Goal: Task Accomplishment & Management: Manage account settings

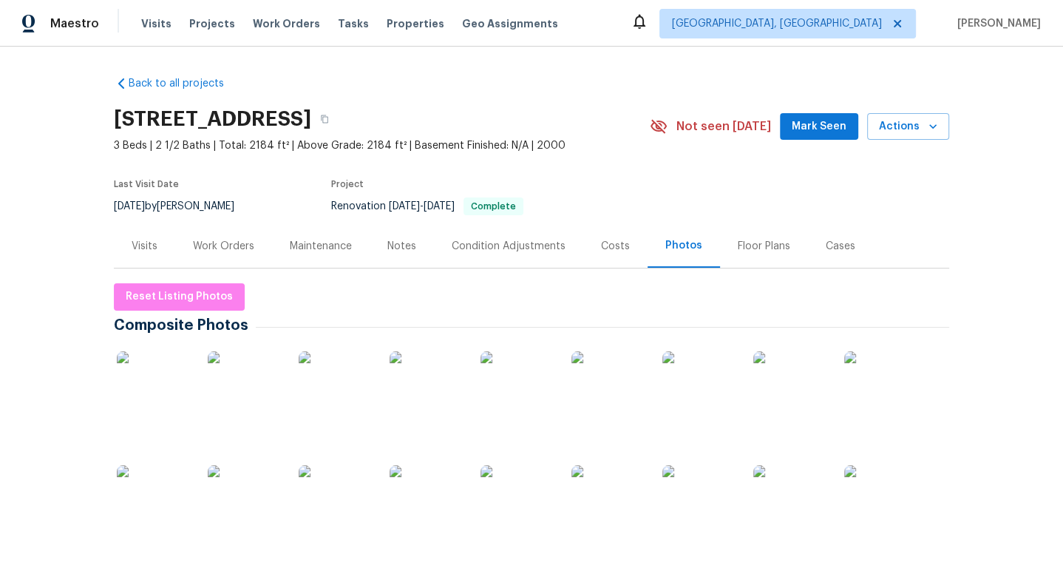
scroll to position [1, 0]
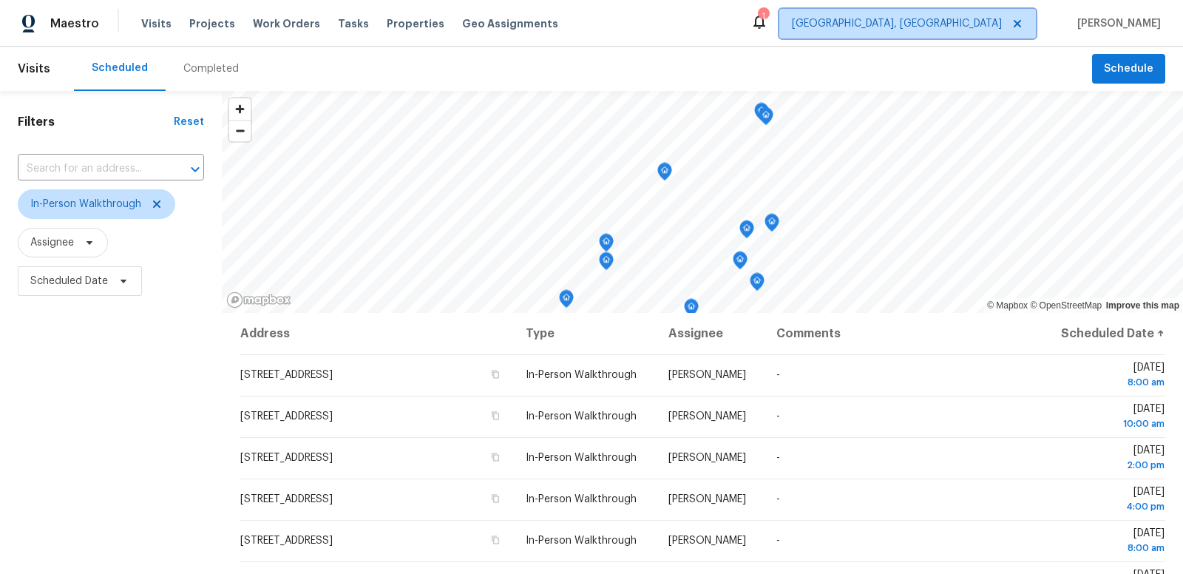
click at [961, 20] on span "Indianapolis, IN" at bounding box center [897, 23] width 210 height 15
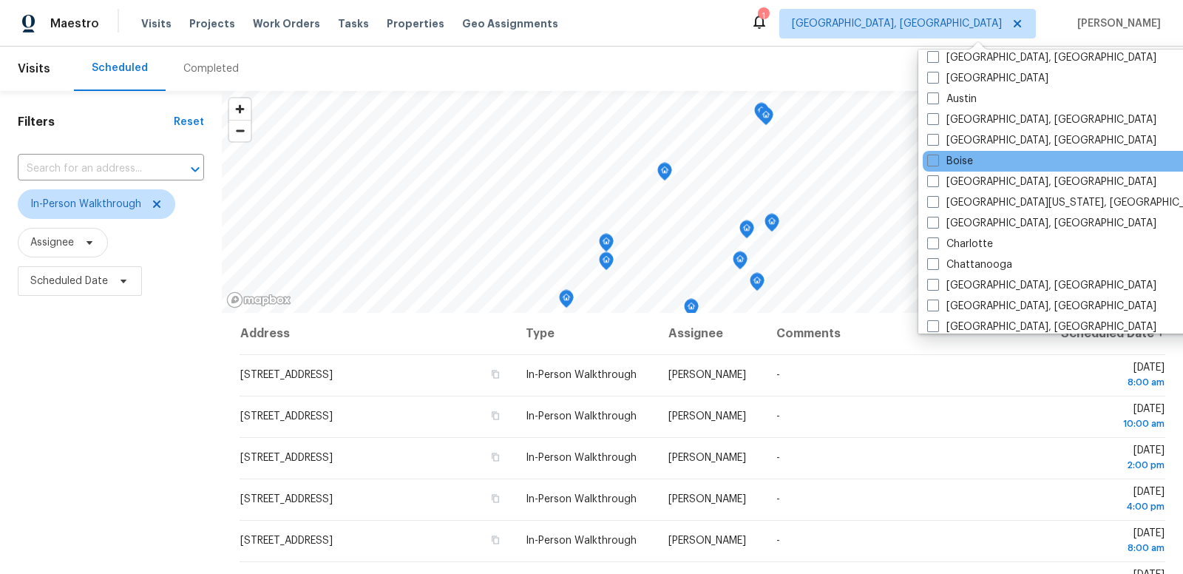
scroll to position [63, 0]
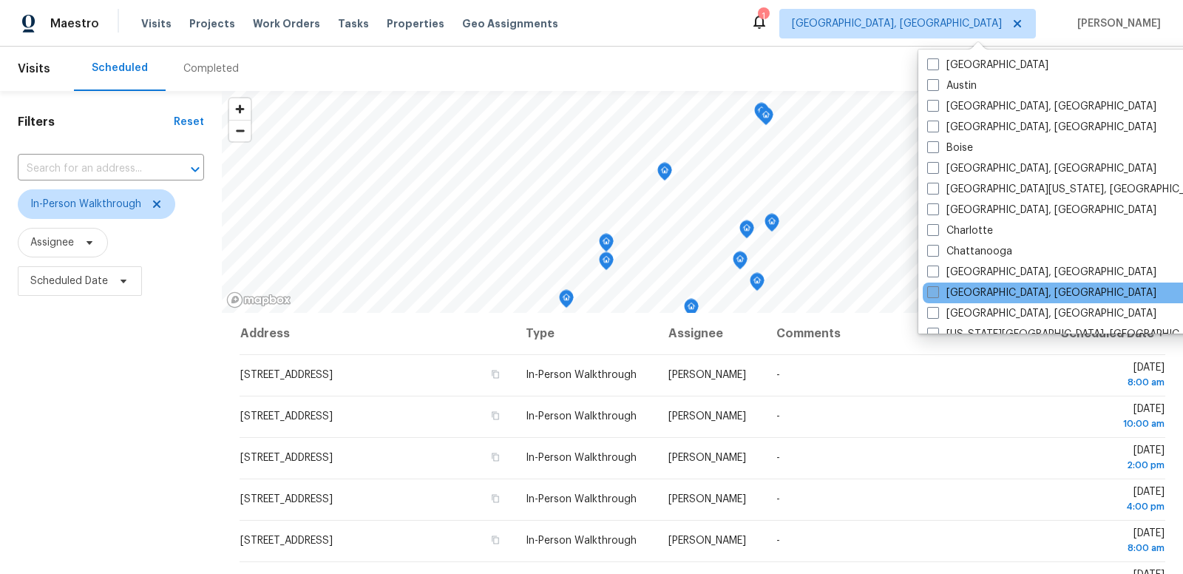
click at [936, 292] on span at bounding box center [933, 292] width 12 height 12
click at [936, 292] on input "Cincinnati, OH" at bounding box center [932, 290] width 10 height 10
checkbox input "true"
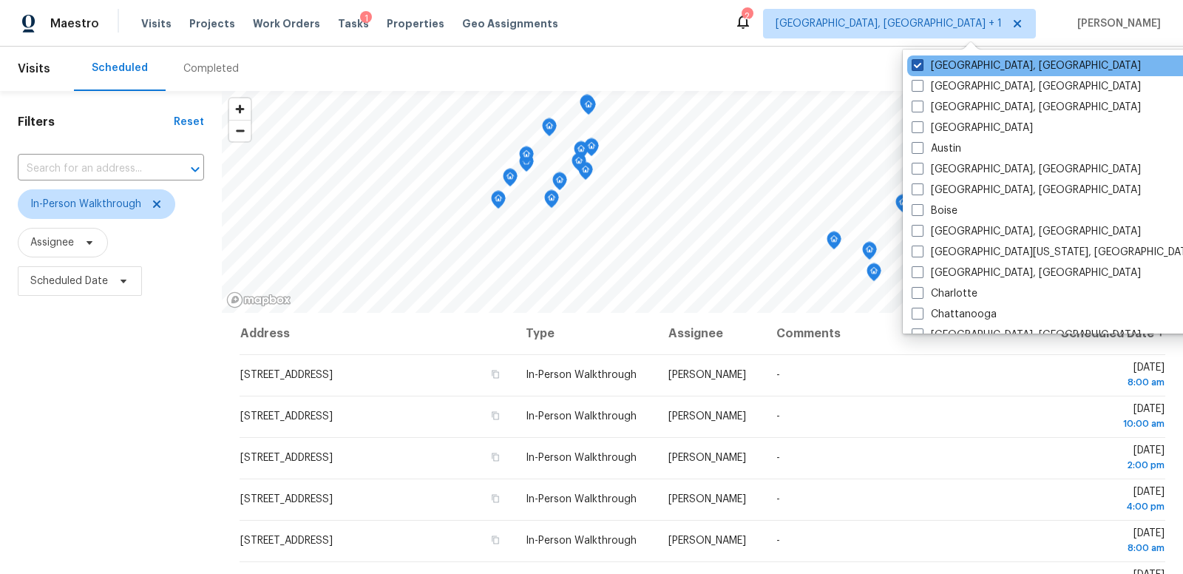
click at [918, 67] on span at bounding box center [918, 65] width 12 height 12
click at [918, 67] on input "[GEOGRAPHIC_DATA], [GEOGRAPHIC_DATA]" at bounding box center [917, 63] width 10 height 10
checkbox input "false"
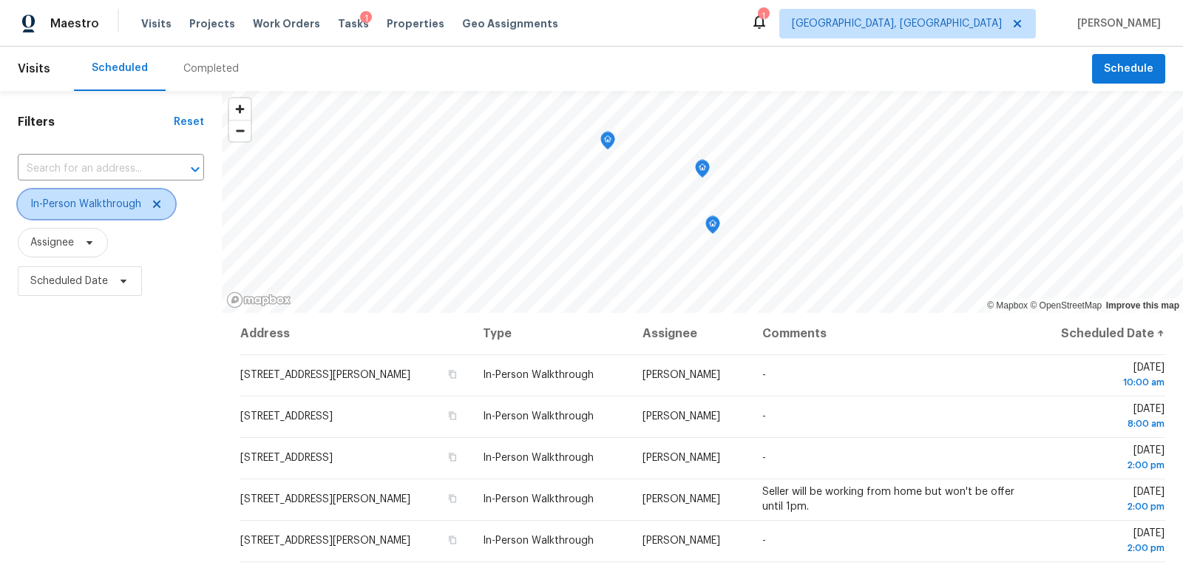
click at [156, 204] on icon at bounding box center [156, 203] width 7 height 7
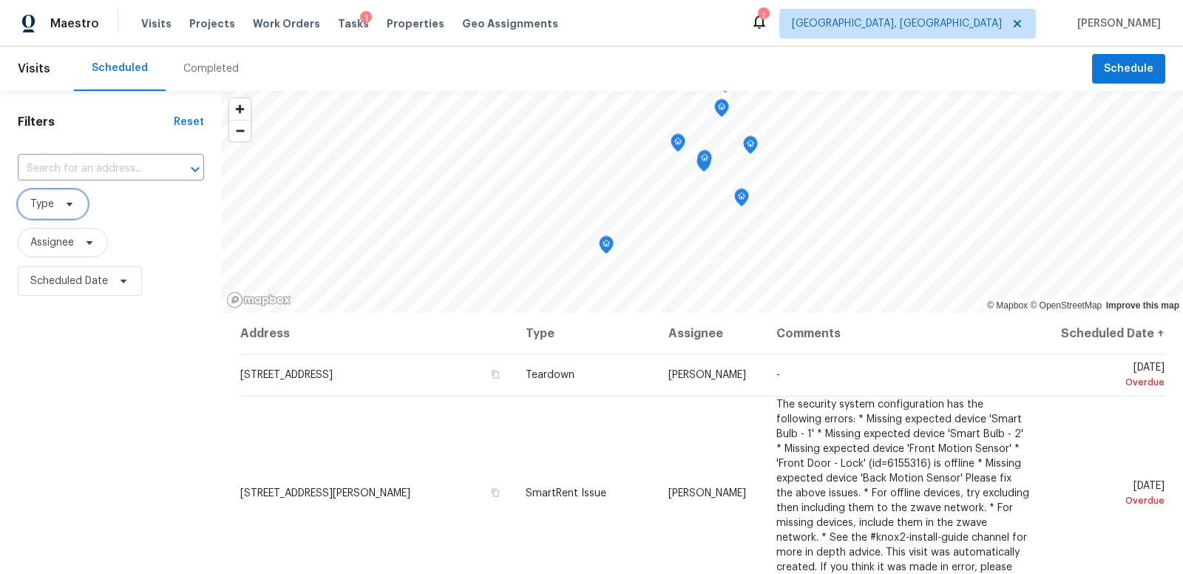
click at [44, 203] on span "Type" at bounding box center [42, 204] width 24 height 15
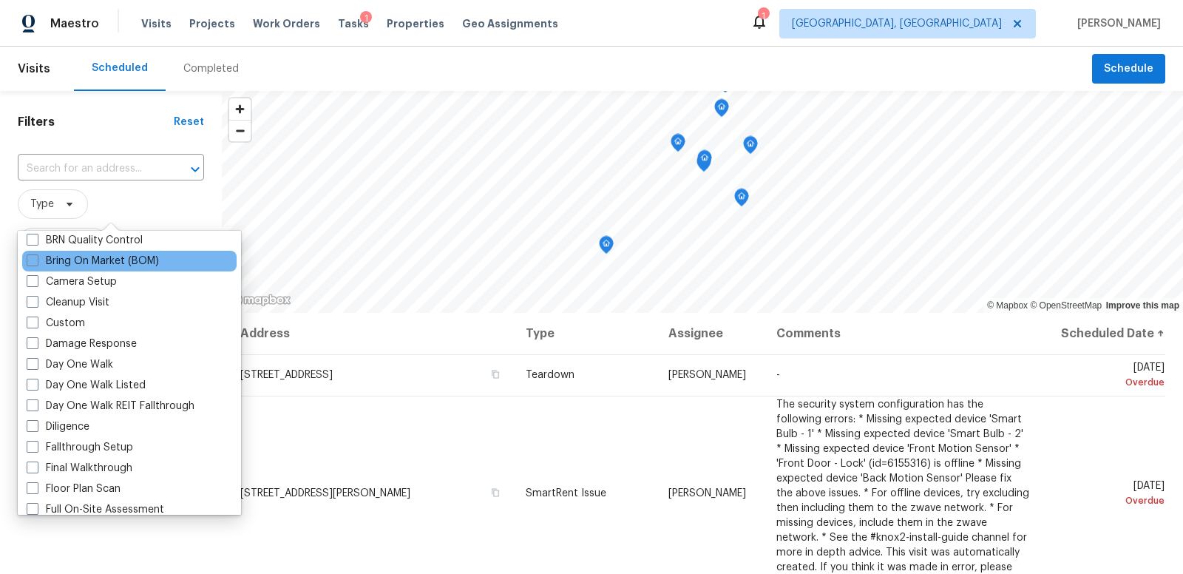
scroll to position [149, 0]
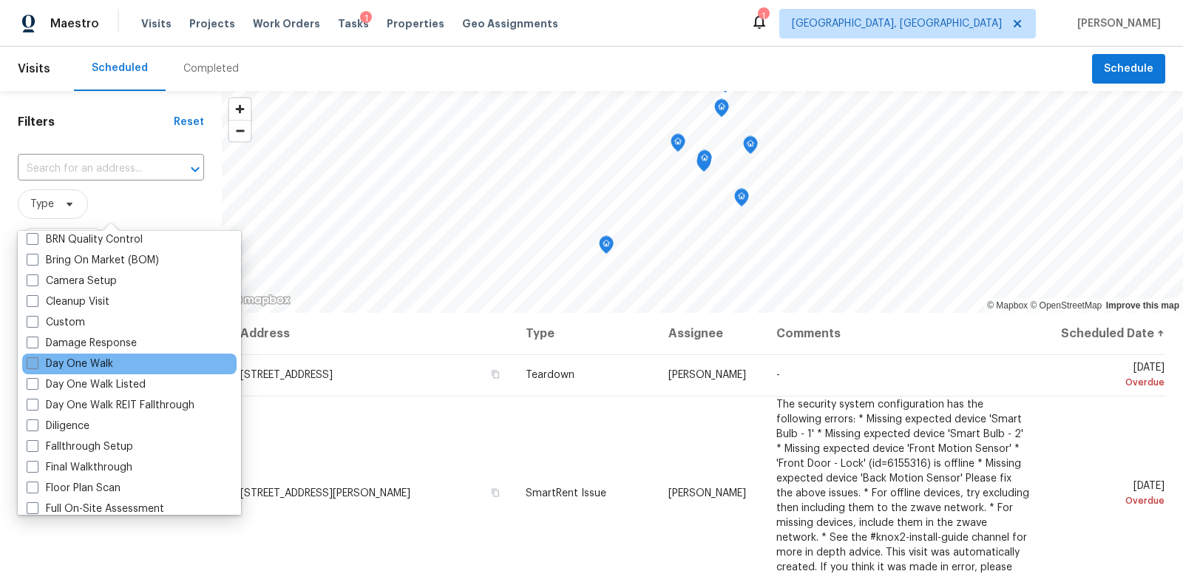
click at [34, 363] on span at bounding box center [33, 363] width 12 height 12
click at [34, 363] on input "Day One Walk" at bounding box center [32, 361] width 10 height 10
checkbox input "true"
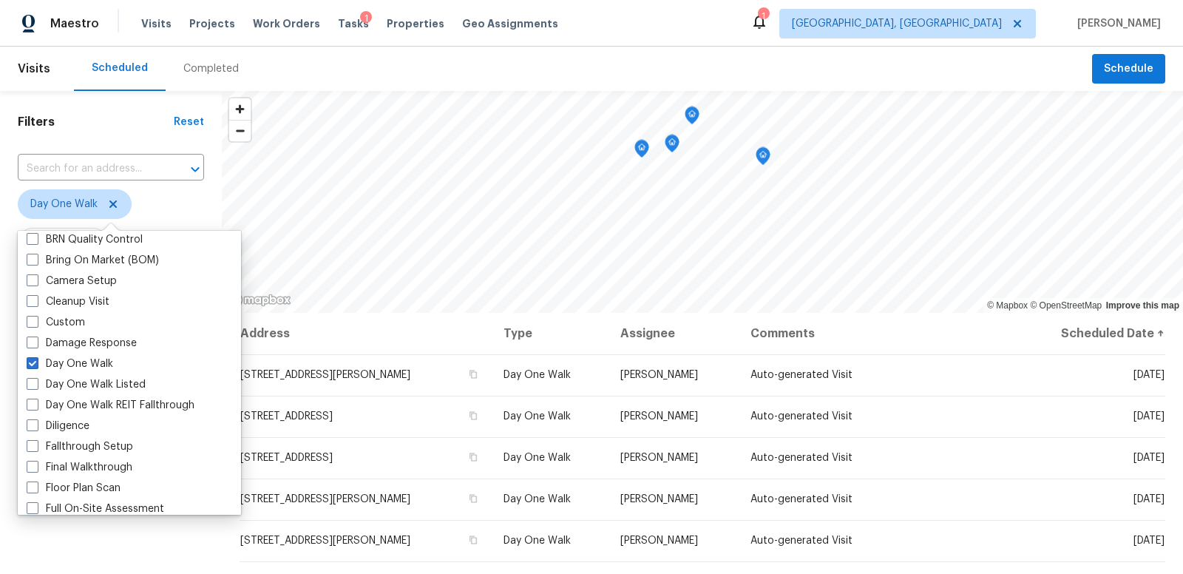
click at [203, 206] on span "Day One Walk" at bounding box center [111, 204] width 186 height 30
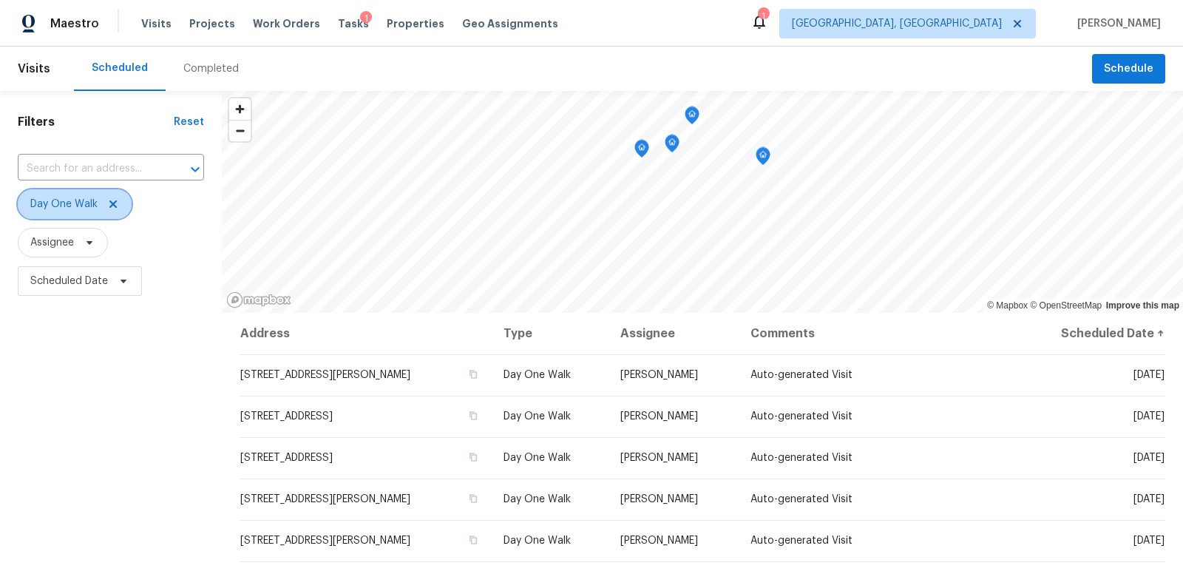
click at [111, 203] on icon at bounding box center [112, 203] width 7 height 7
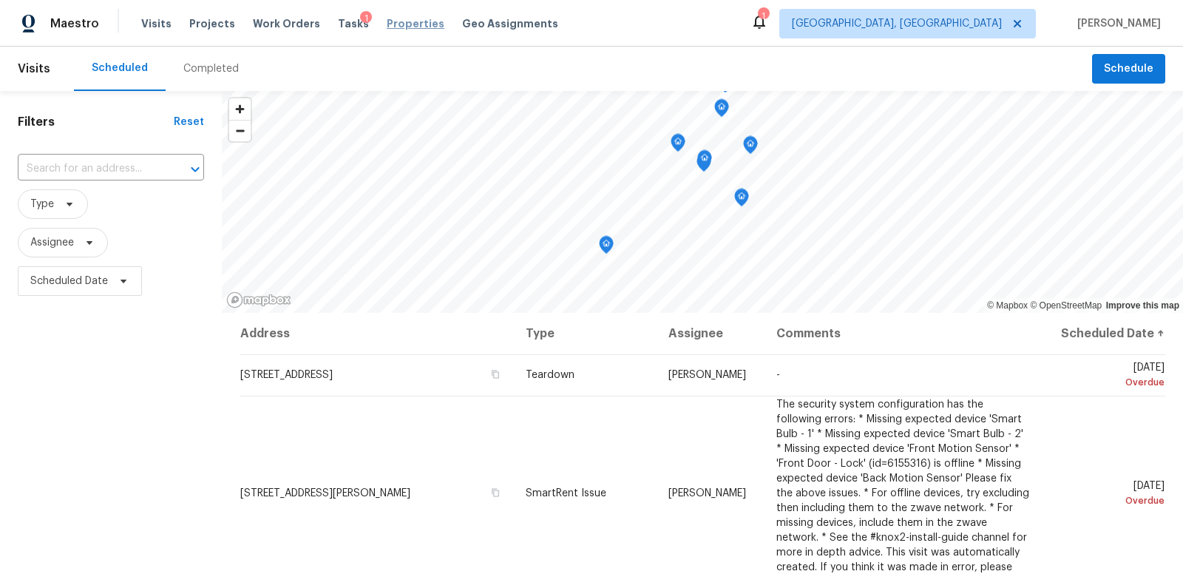
click at [398, 23] on span "Properties" at bounding box center [416, 23] width 58 height 15
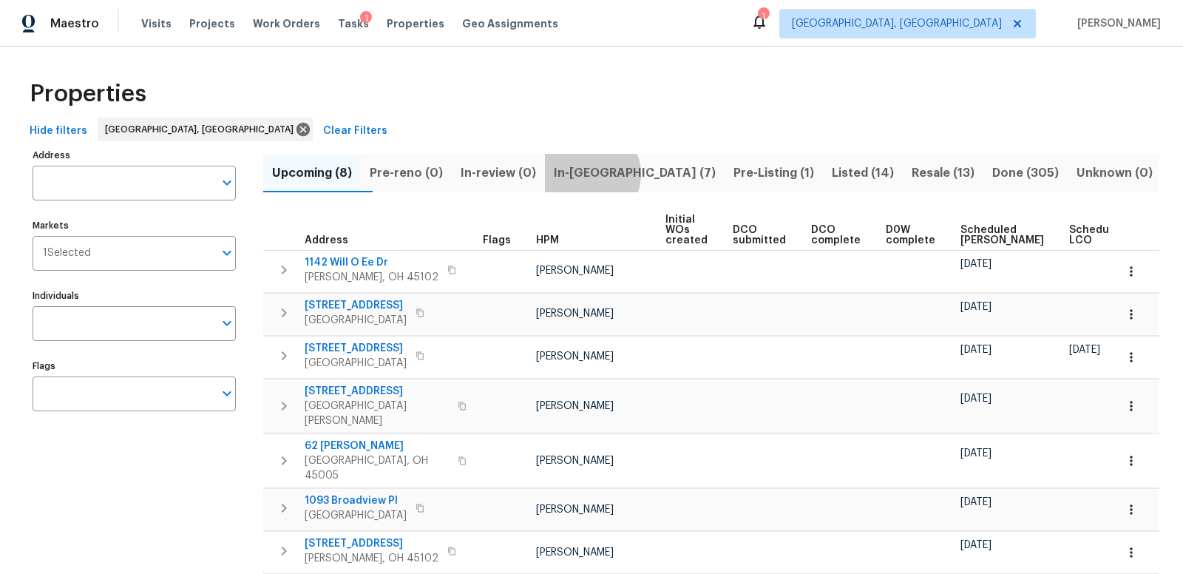
click at [622, 174] on span "In-reno (7)" at bounding box center [635, 173] width 162 height 21
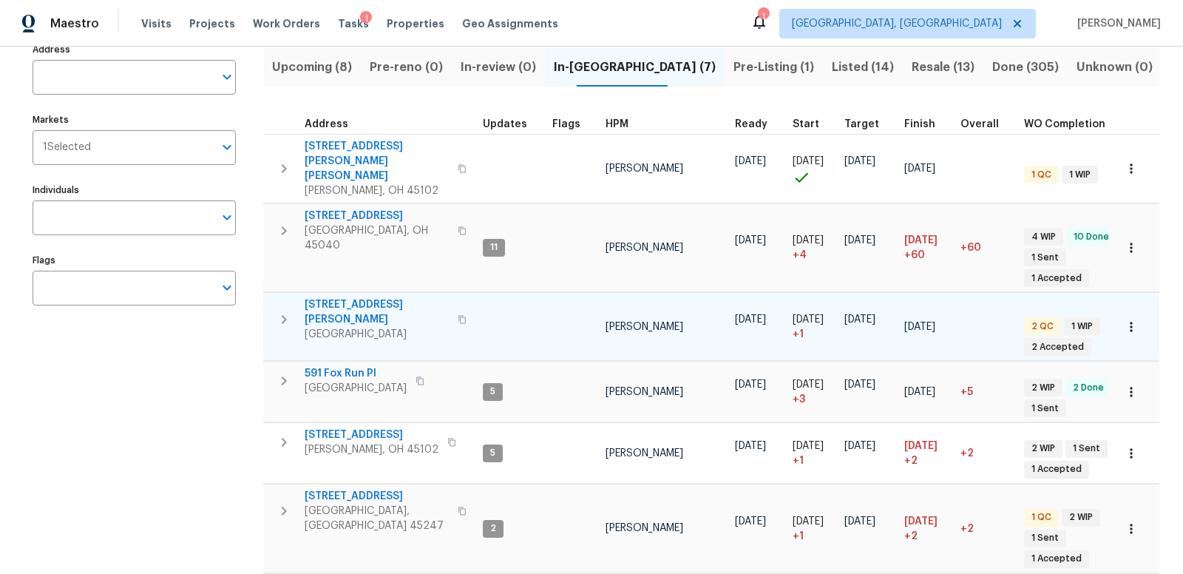
scroll to position [112, 0]
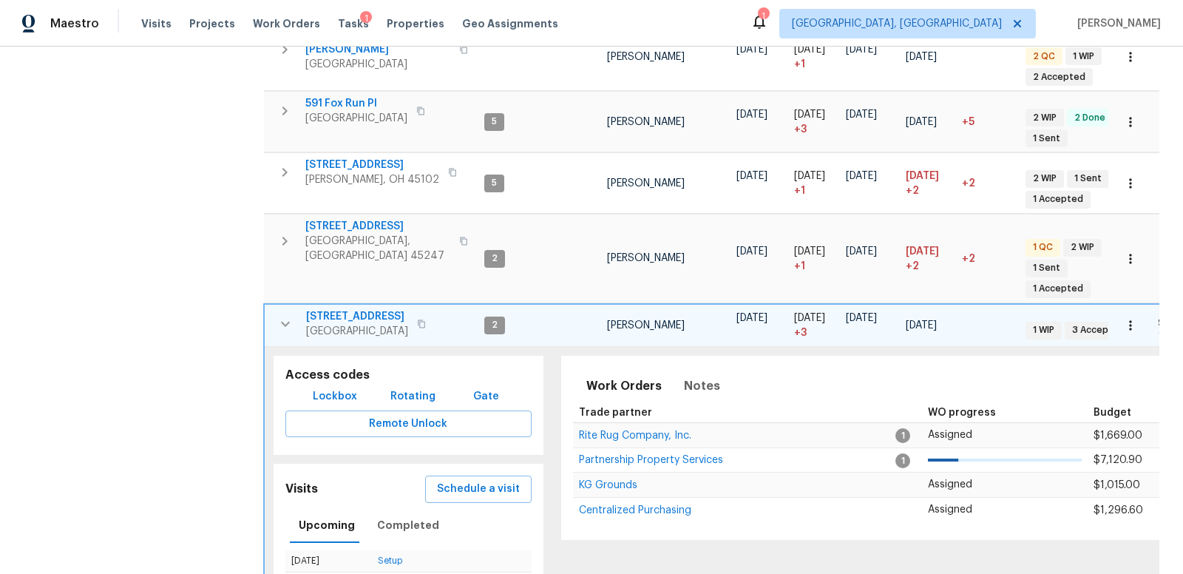
scroll to position [385, 0]
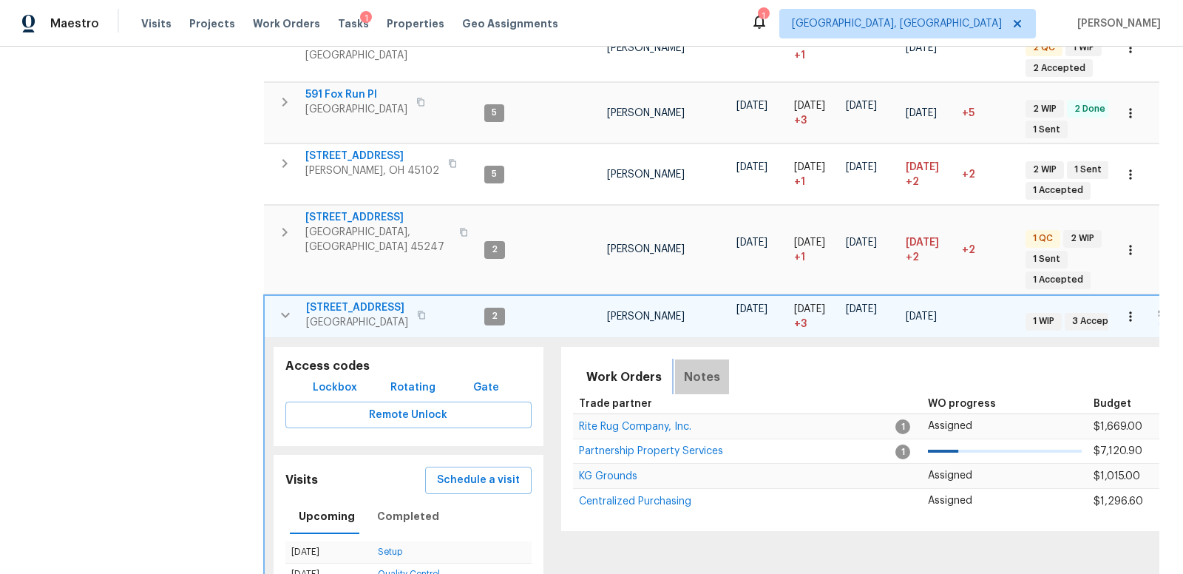
click at [699, 367] on span "Notes" at bounding box center [702, 377] width 36 height 21
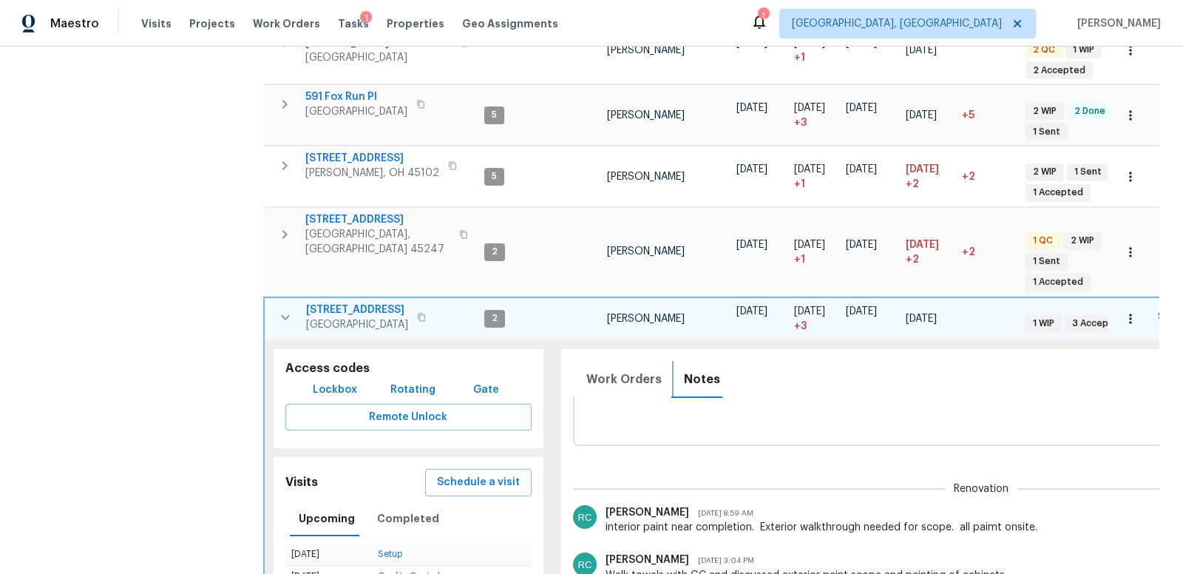
scroll to position [0, 0]
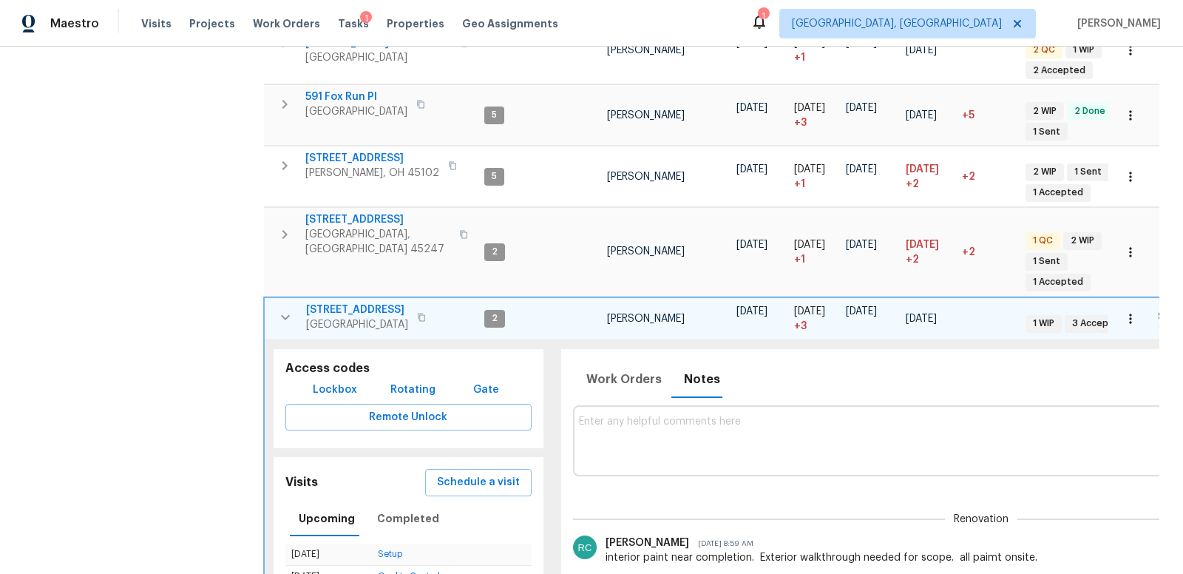
click at [284, 308] on icon "button" at bounding box center [286, 317] width 18 height 18
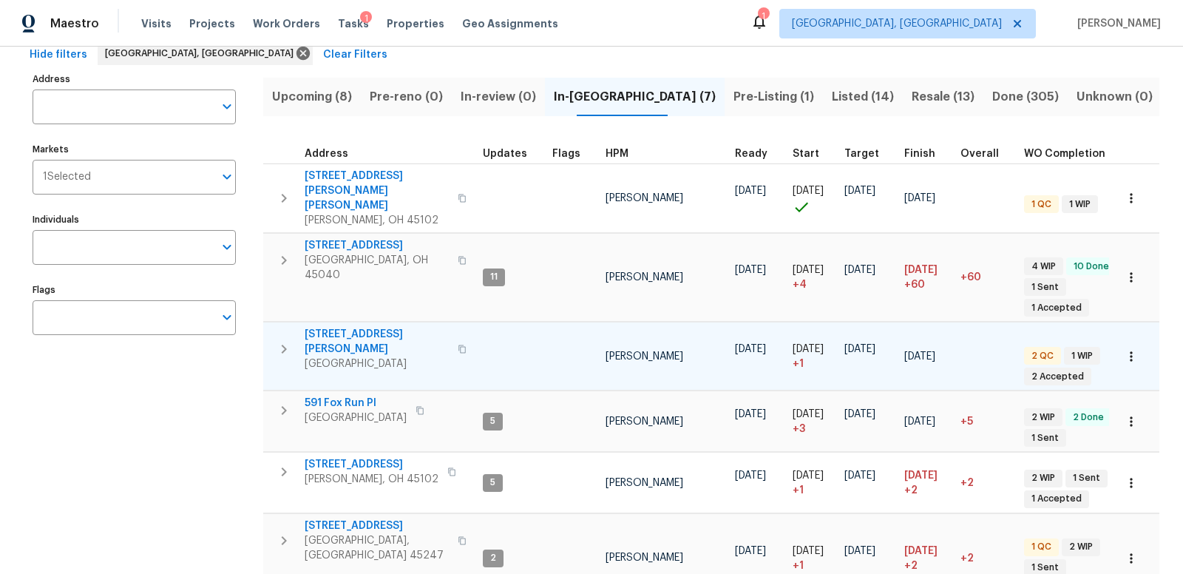
scroll to position [87, 0]
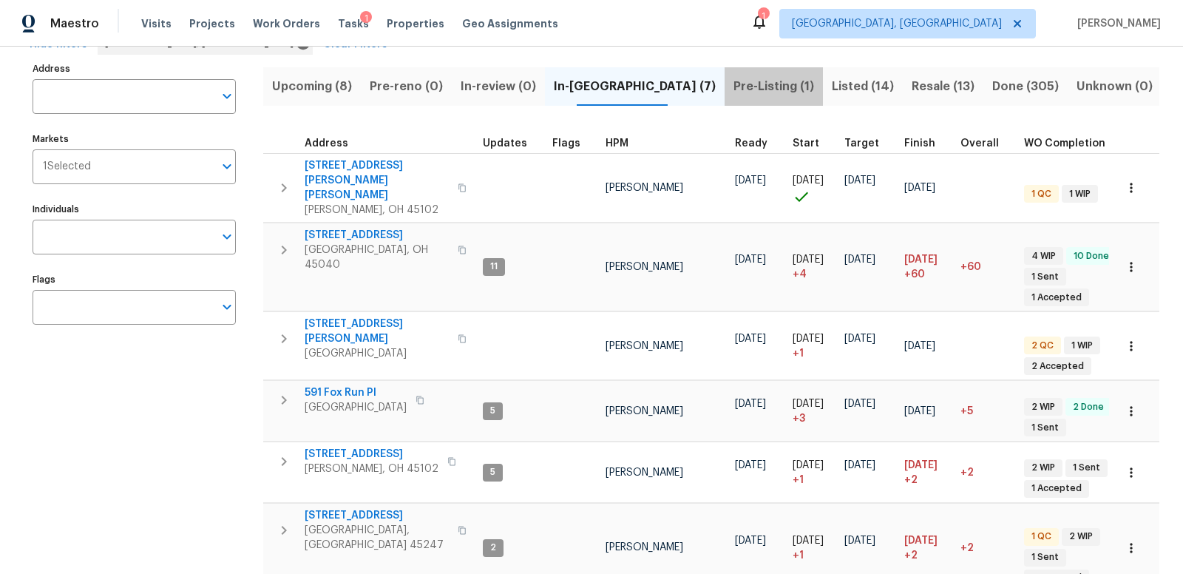
click at [734, 84] on span "Pre-Listing (1)" at bounding box center [774, 86] width 81 height 21
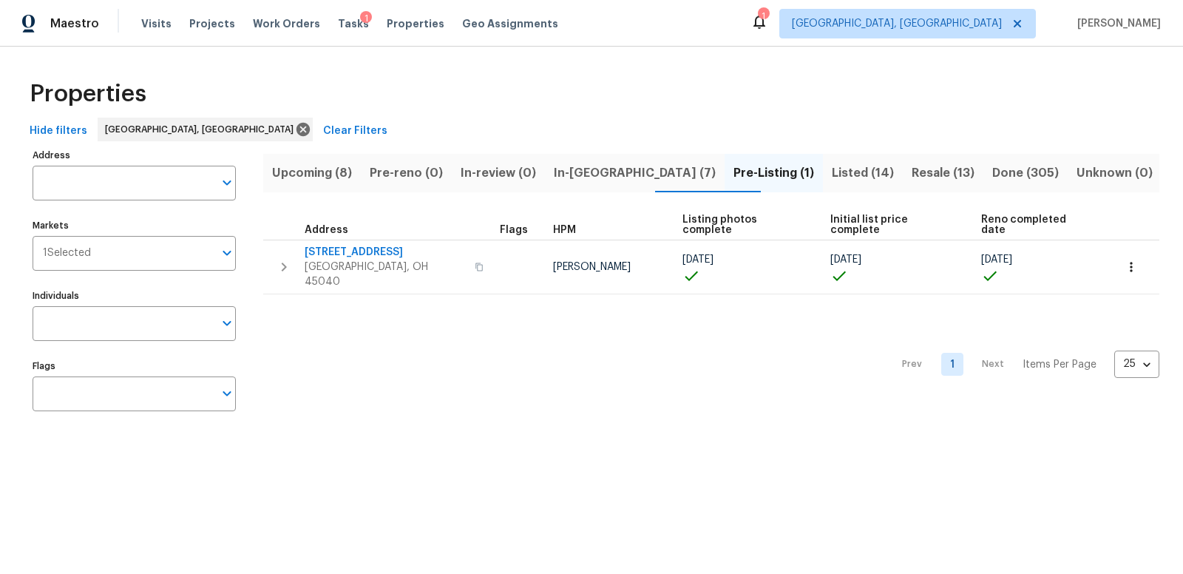
click at [832, 169] on span "Listed (14)" at bounding box center [863, 173] width 62 height 21
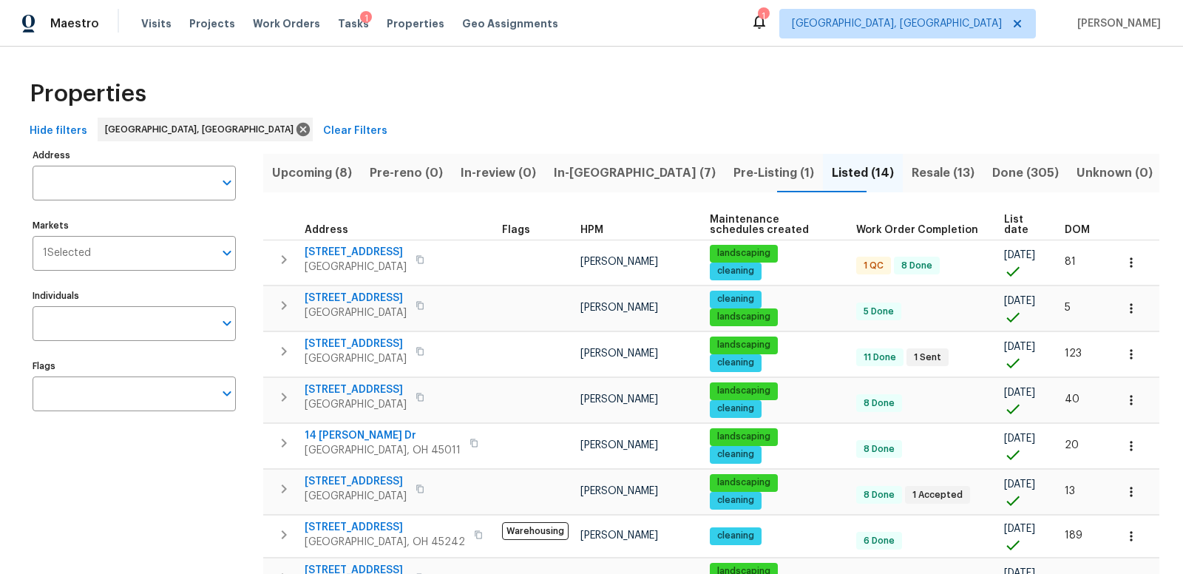
click at [1080, 227] on span "DOM" at bounding box center [1077, 230] width 25 height 10
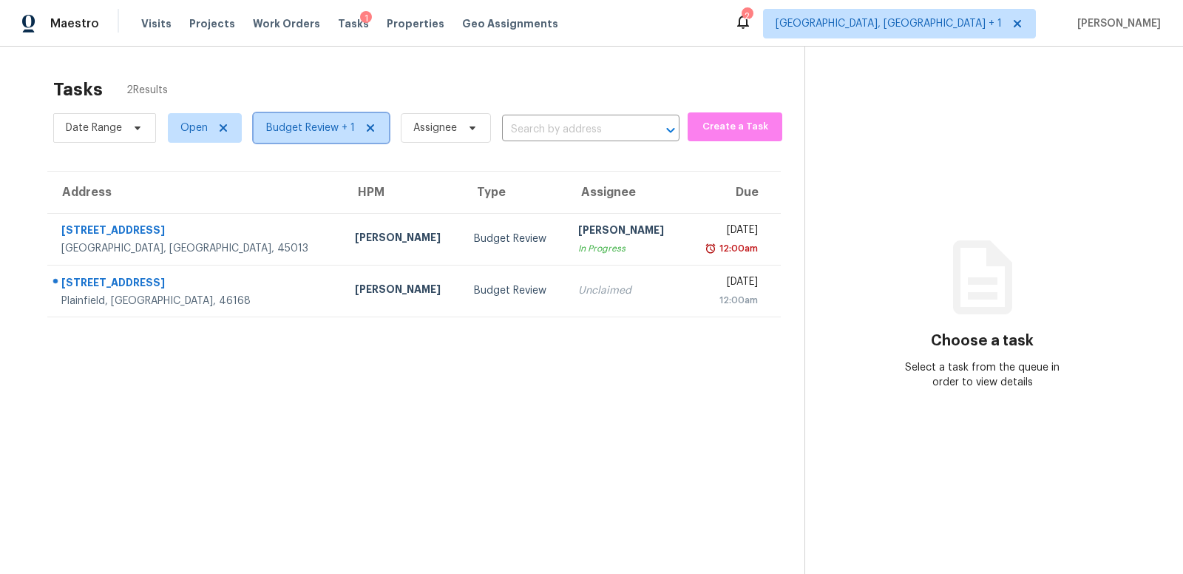
click at [298, 129] on span "Budget Review + 1" at bounding box center [310, 128] width 89 height 15
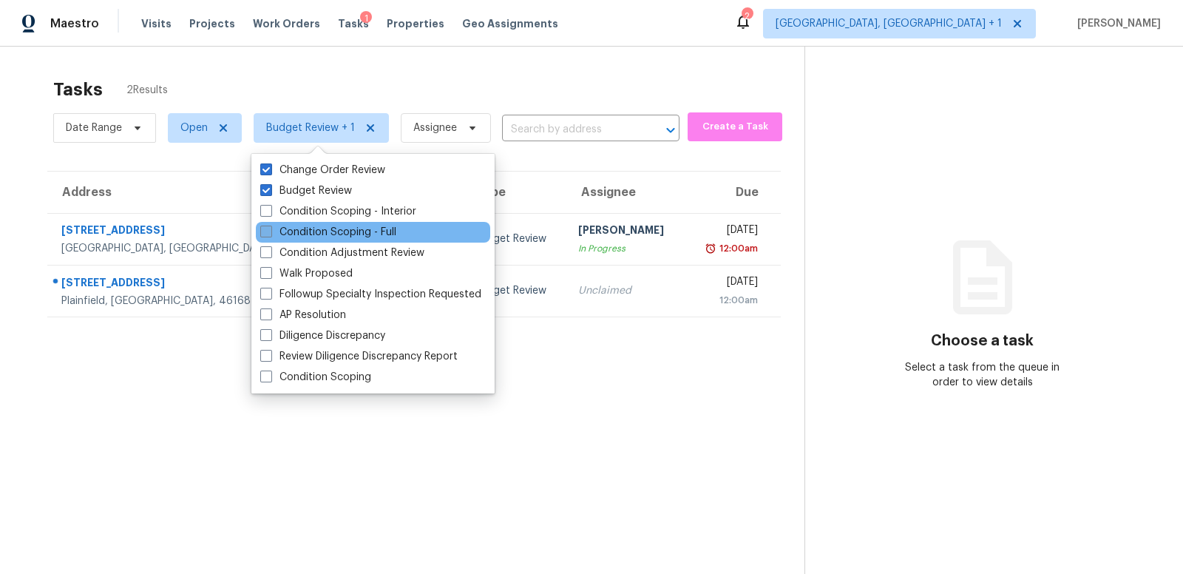
click at [268, 231] on span at bounding box center [266, 232] width 12 height 12
click at [268, 231] on input "Condition Scoping - Full" at bounding box center [265, 230] width 10 height 10
checkbox input "true"
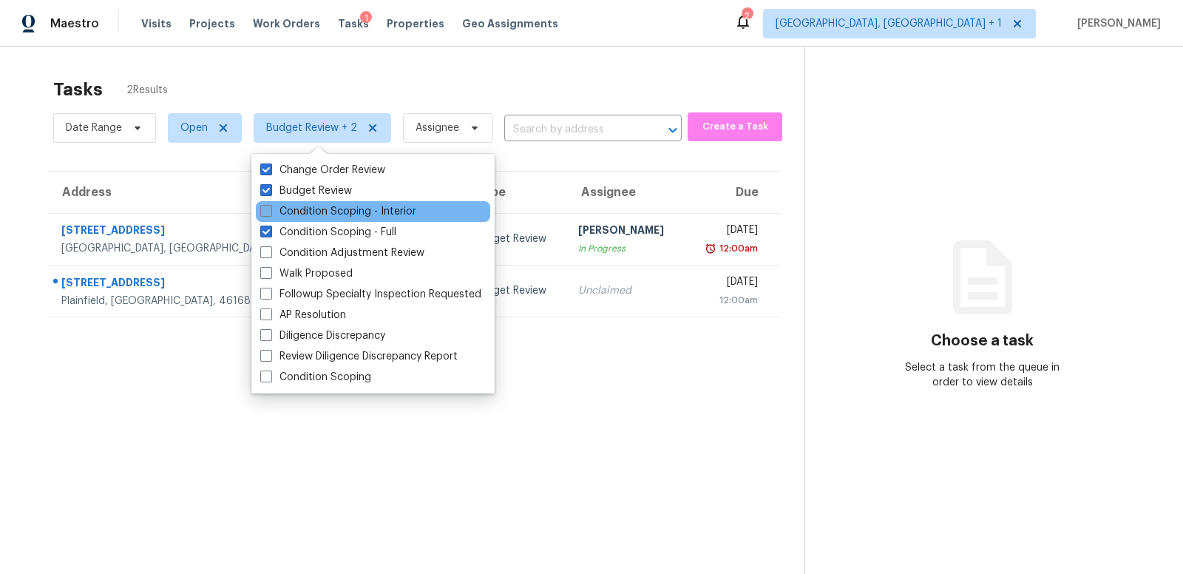
click at [266, 212] on span at bounding box center [266, 211] width 12 height 12
click at [266, 212] on input "Condition Scoping - Interior" at bounding box center [265, 209] width 10 height 10
checkbox input "true"
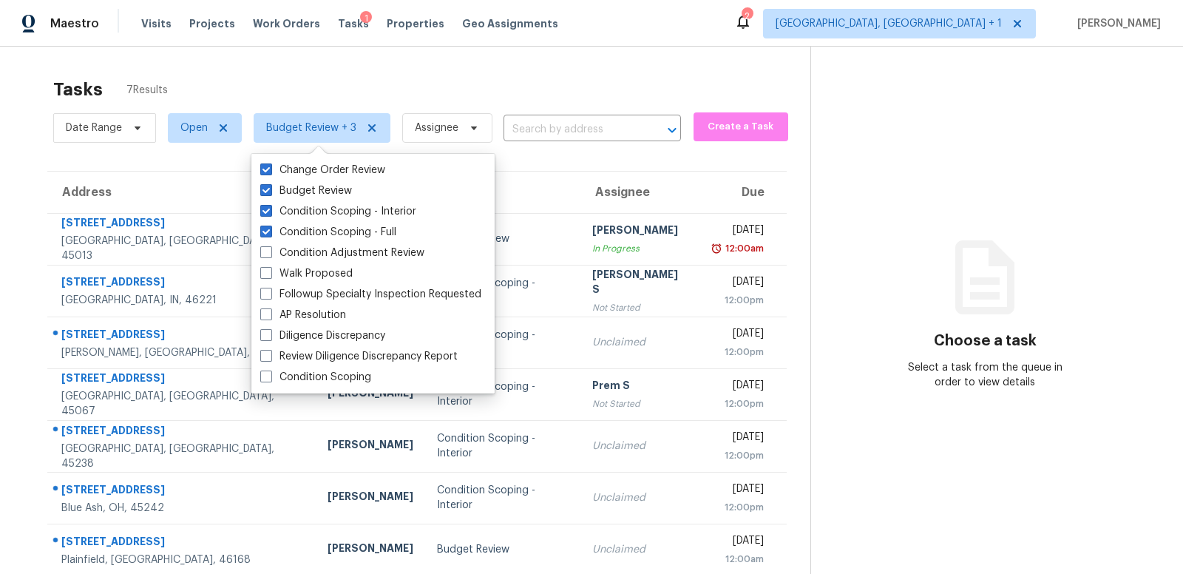
click at [21, 337] on div "Tasks 7 Results Date Range Open Budget Review + 3 Assignee ​ Create a Task Addr…" at bounding box center [591, 334] width 1183 height 574
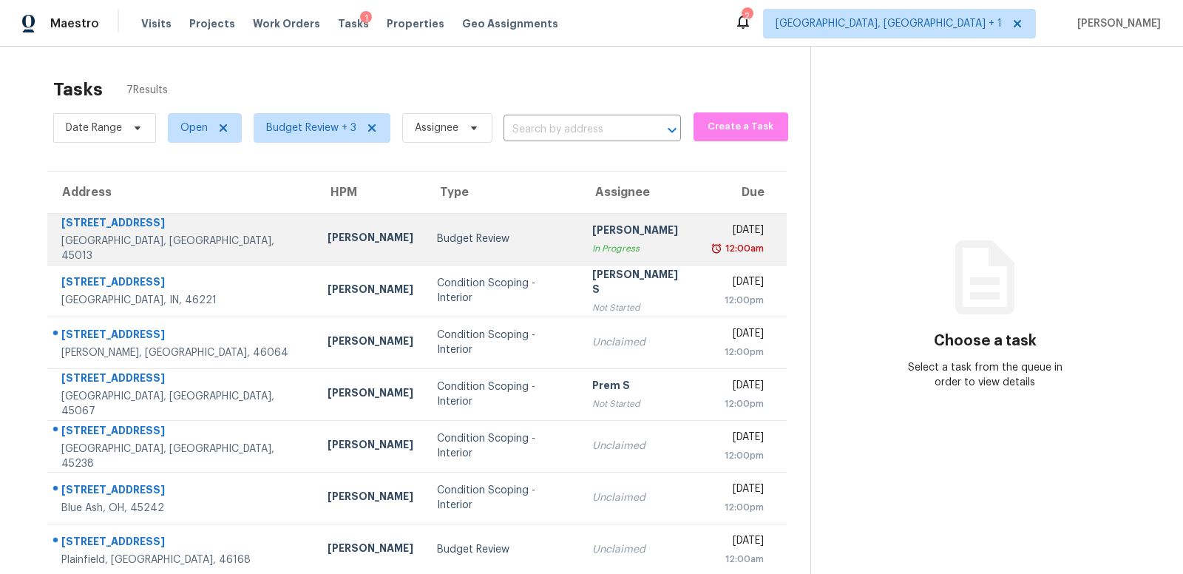
click at [189, 234] on div "1050 Carlisle Ave" at bounding box center [182, 224] width 243 height 18
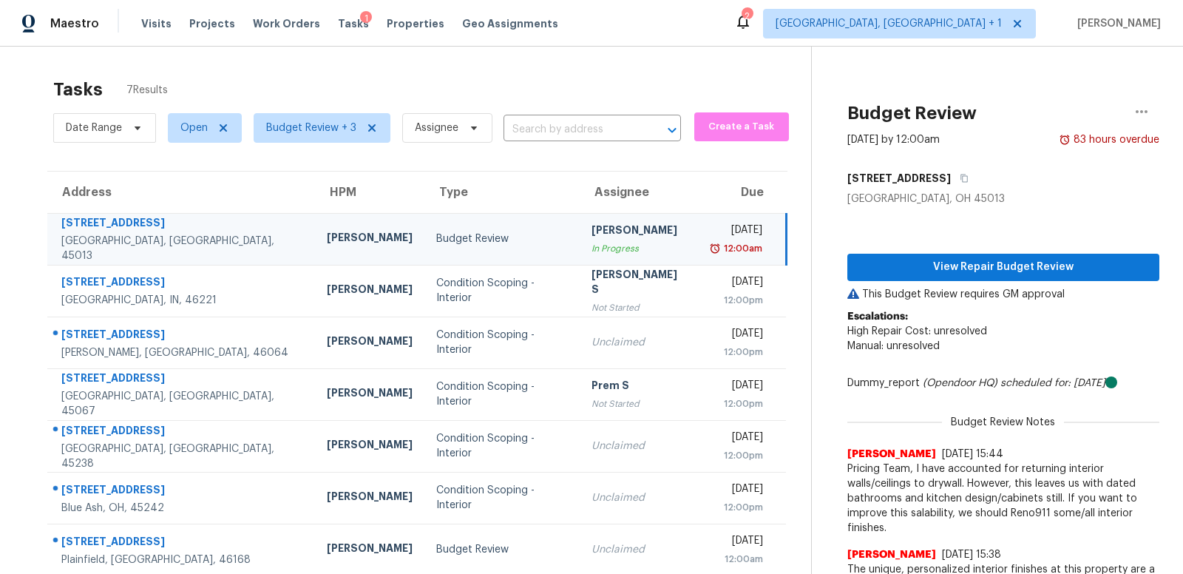
click at [182, 161] on section "Tasks 7 Results Date Range Open Budget Review + 3 Assignee ​ Create a Task Addr…" at bounding box center [418, 523] width 788 height 907
click at [192, 127] on span "Open" at bounding box center [193, 128] width 27 height 15
click at [183, 187] on span at bounding box center [181, 190] width 12 height 12
click at [183, 187] on input "Closed" at bounding box center [180, 188] width 10 height 10
checkbox input "true"
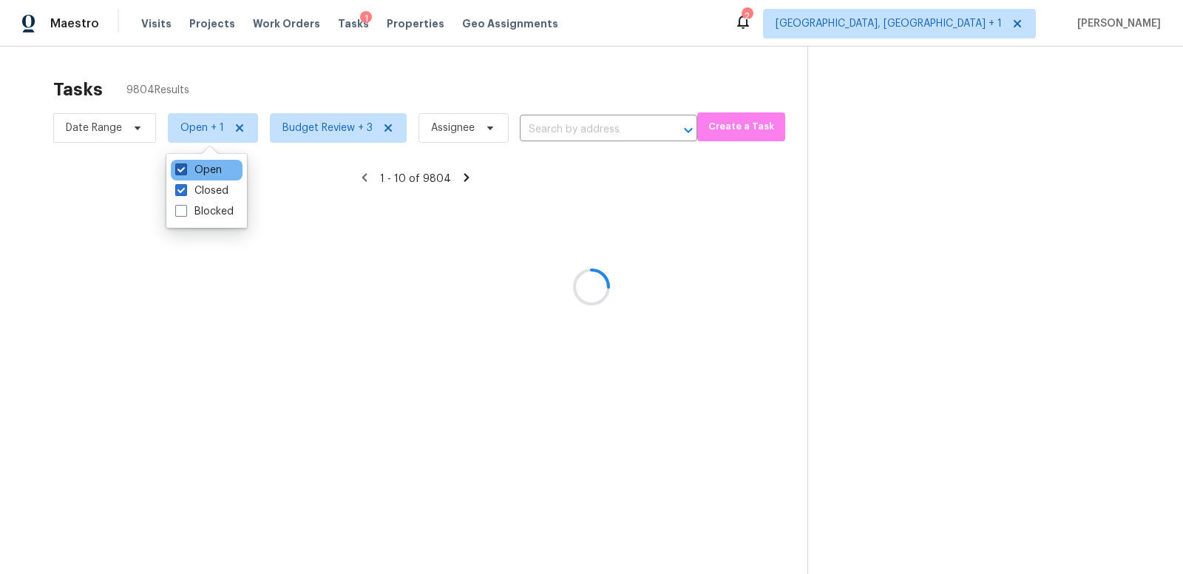
click at [183, 171] on span at bounding box center [181, 169] width 12 height 12
click at [183, 171] on input "Open" at bounding box center [180, 168] width 10 height 10
checkbox input "false"
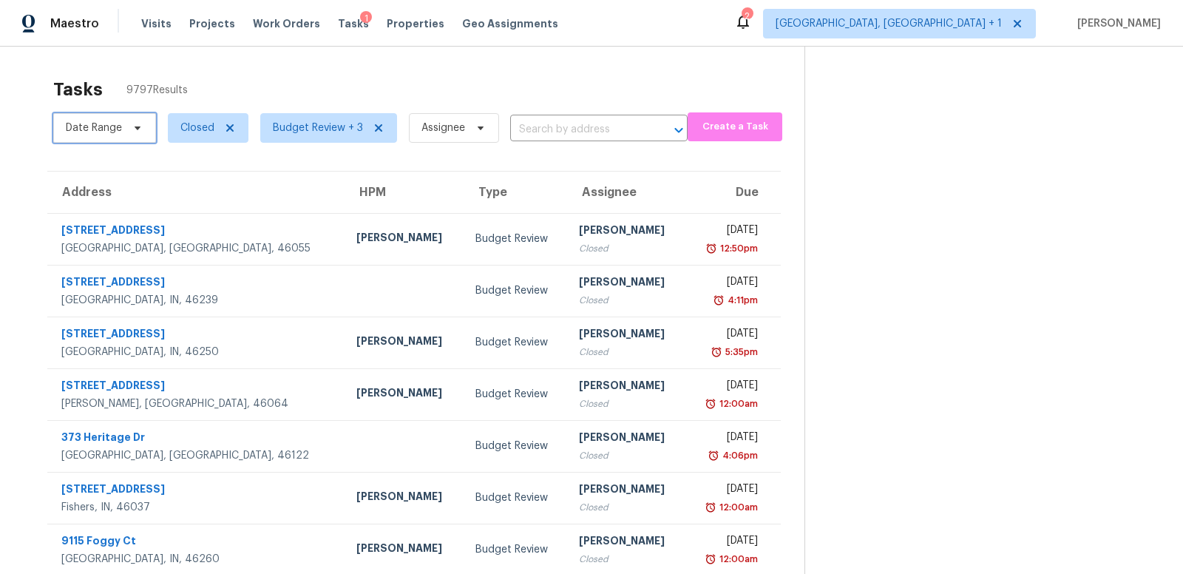
click at [98, 126] on span "Date Range" at bounding box center [94, 128] width 56 height 15
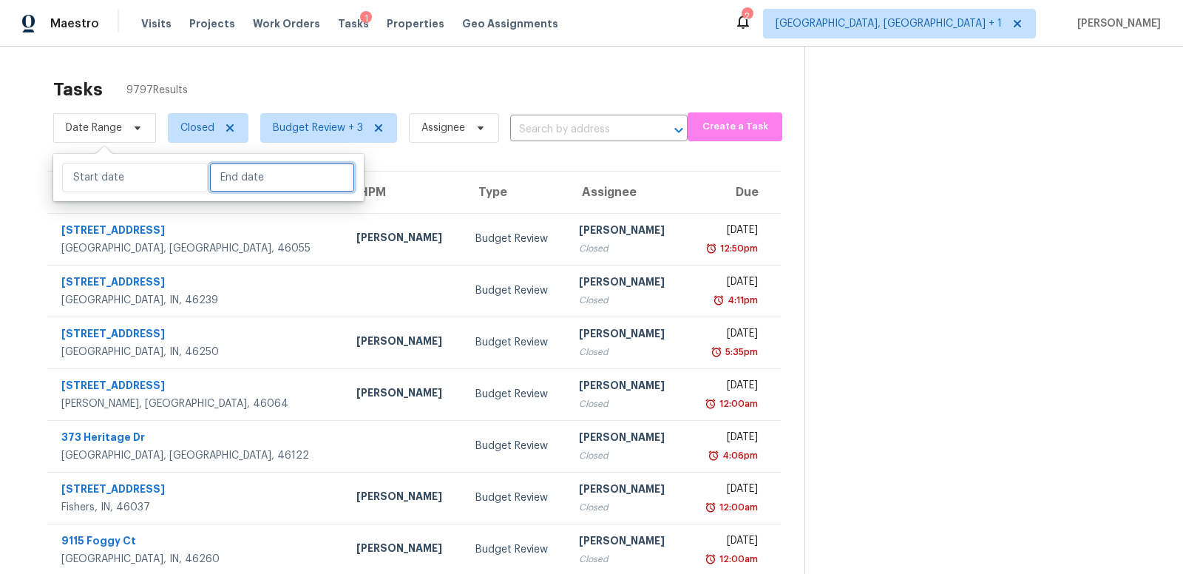
click at [228, 179] on input "text" at bounding box center [282, 178] width 146 height 30
select select "7"
select select "2025"
select select "8"
select select "2025"
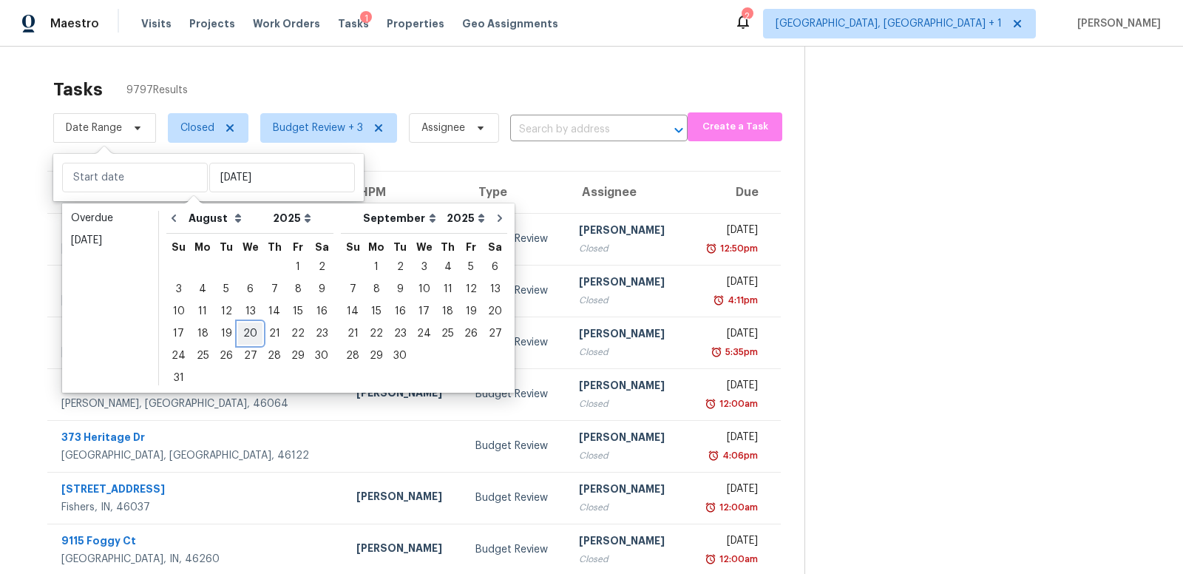
click at [244, 331] on div "20" at bounding box center [250, 333] width 24 height 21
type input "Wed, Aug 20"
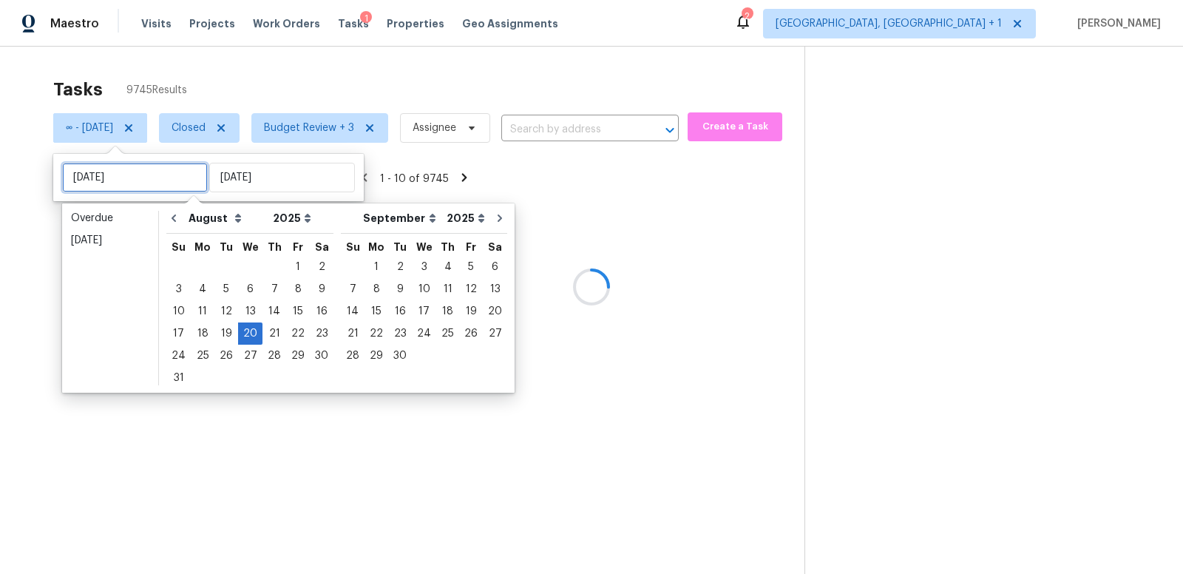
type input "Tue, Aug 05"
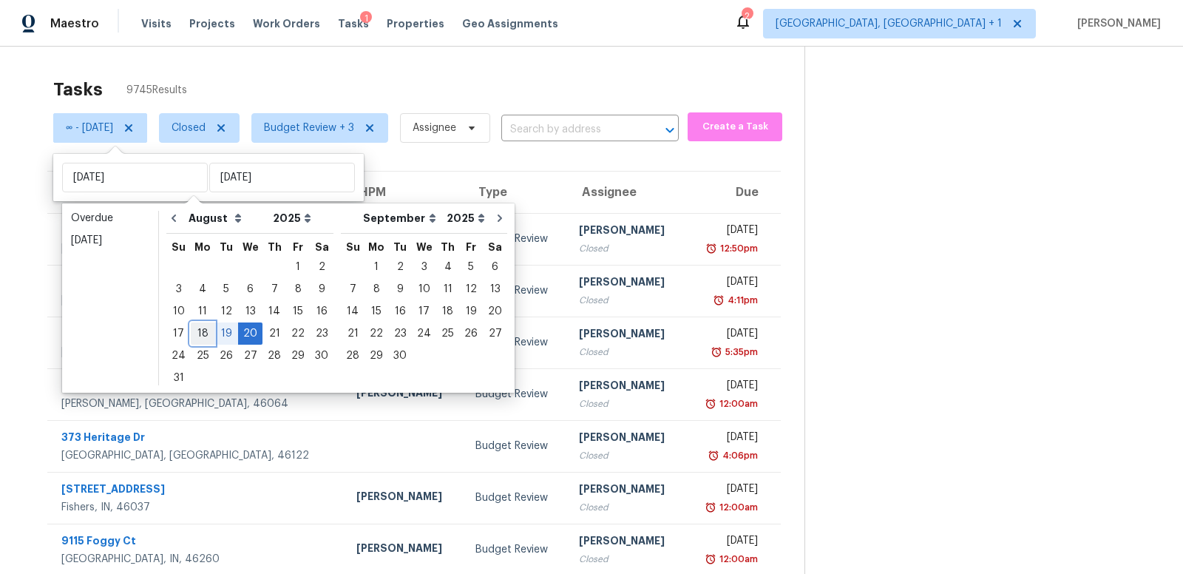
click at [201, 331] on div "18" at bounding box center [203, 333] width 24 height 21
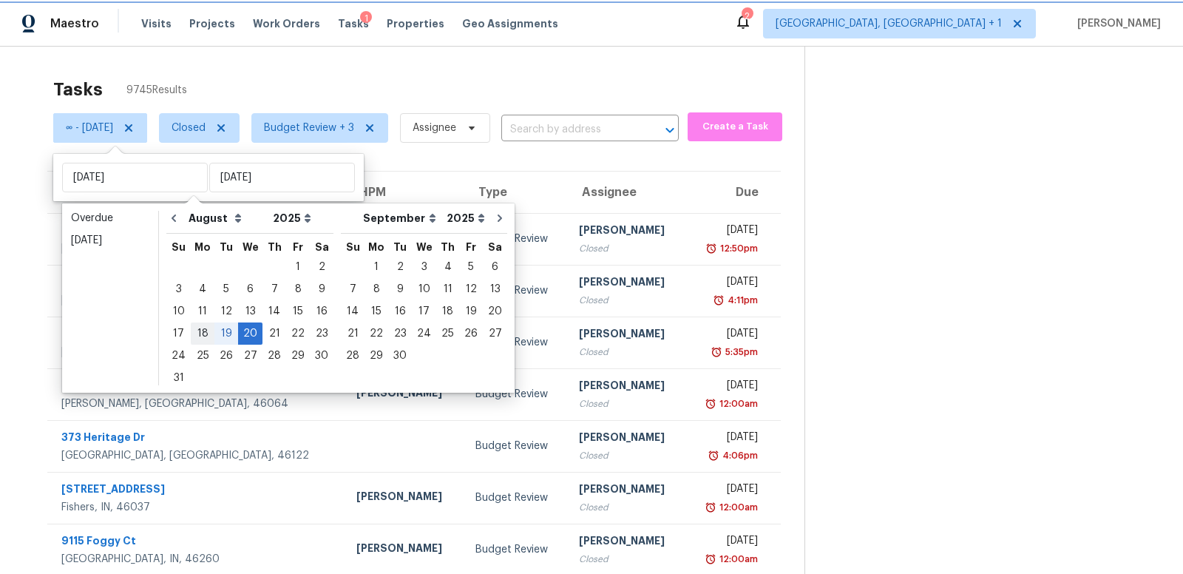
type input "Mon, Aug 18"
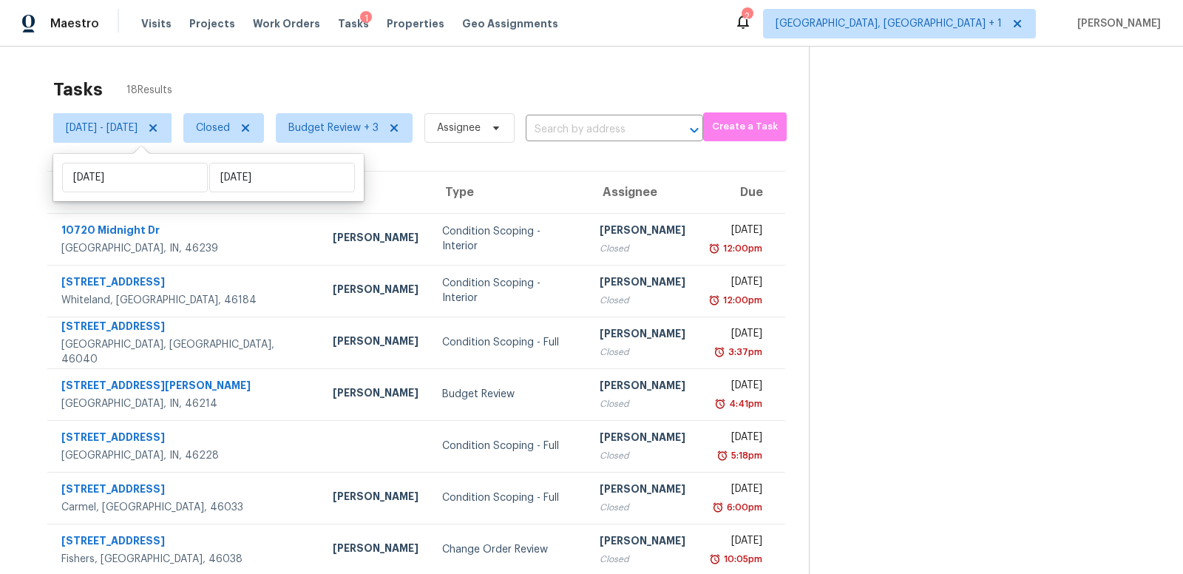
click at [960, 227] on section at bounding box center [984, 409] width 351 height 724
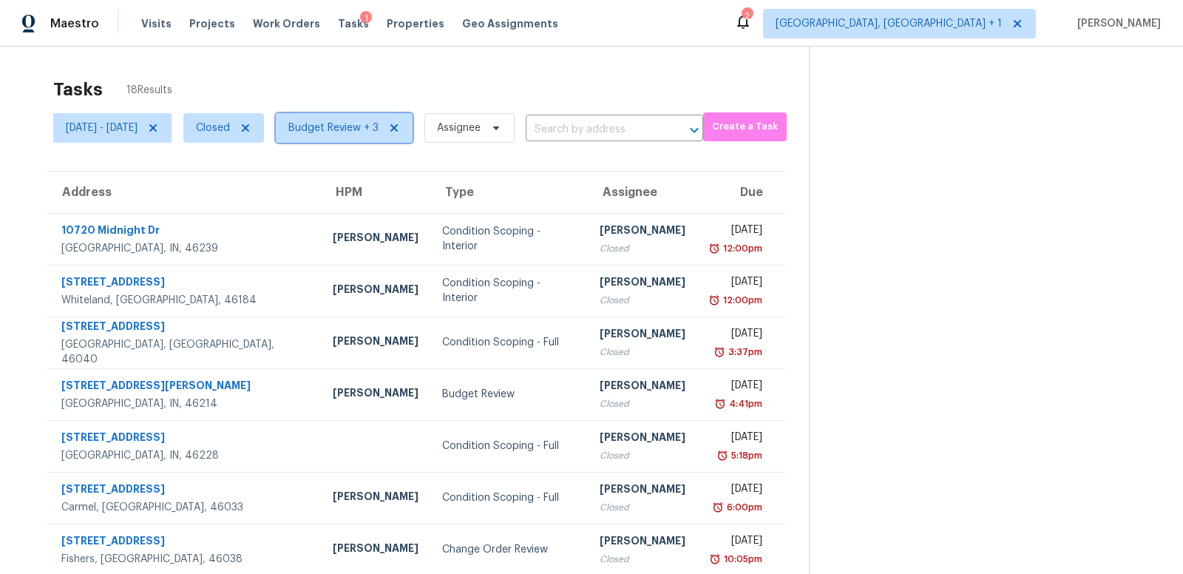
click at [375, 128] on span "Budget Review + 3" at bounding box center [333, 128] width 90 height 15
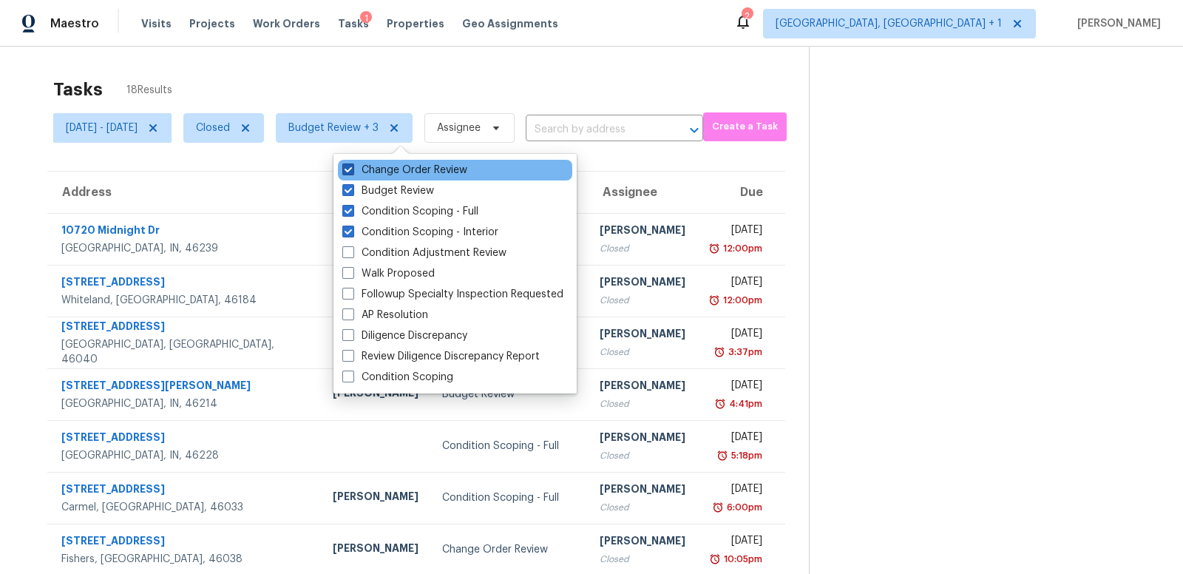
drag, startPoint x: 347, startPoint y: 189, endPoint x: 351, endPoint y: 177, distance: 12.4
click at [347, 188] on span at bounding box center [348, 190] width 12 height 12
click at [347, 188] on input "Budget Review" at bounding box center [347, 188] width 10 height 10
checkbox input "false"
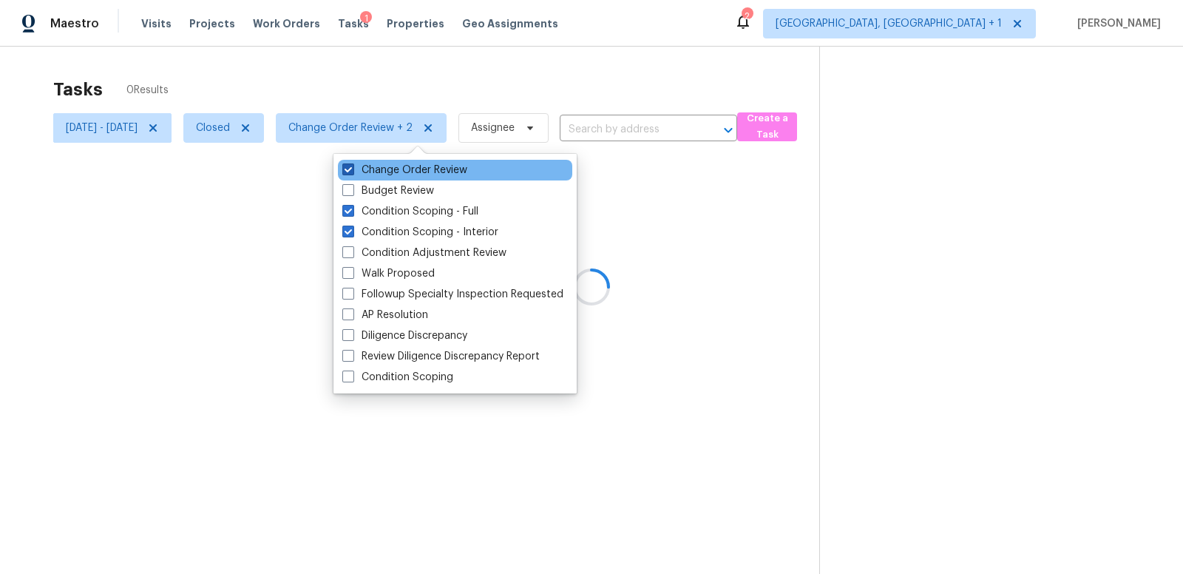
click at [351, 169] on span at bounding box center [348, 169] width 12 height 12
click at [351, 169] on input "Change Order Review" at bounding box center [347, 168] width 10 height 10
checkbox input "false"
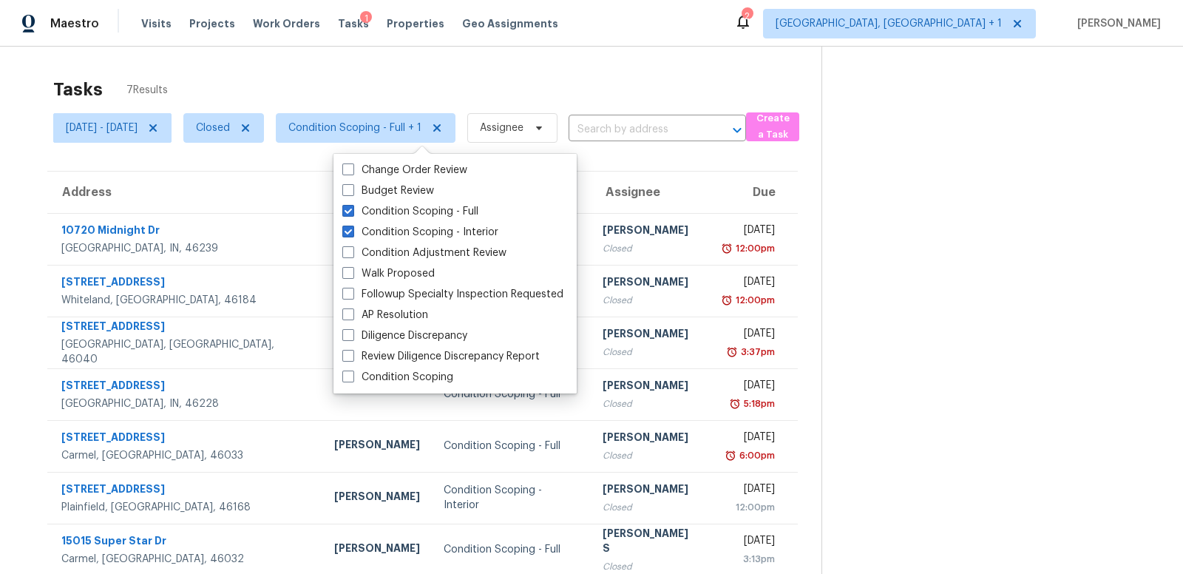
click at [38, 168] on section "Tasks 7 Results Mon, Aug 18 - Wed, Aug 20 Closed Condition Scoping - Full + 1 A…" at bounding box center [423, 345] width 798 height 550
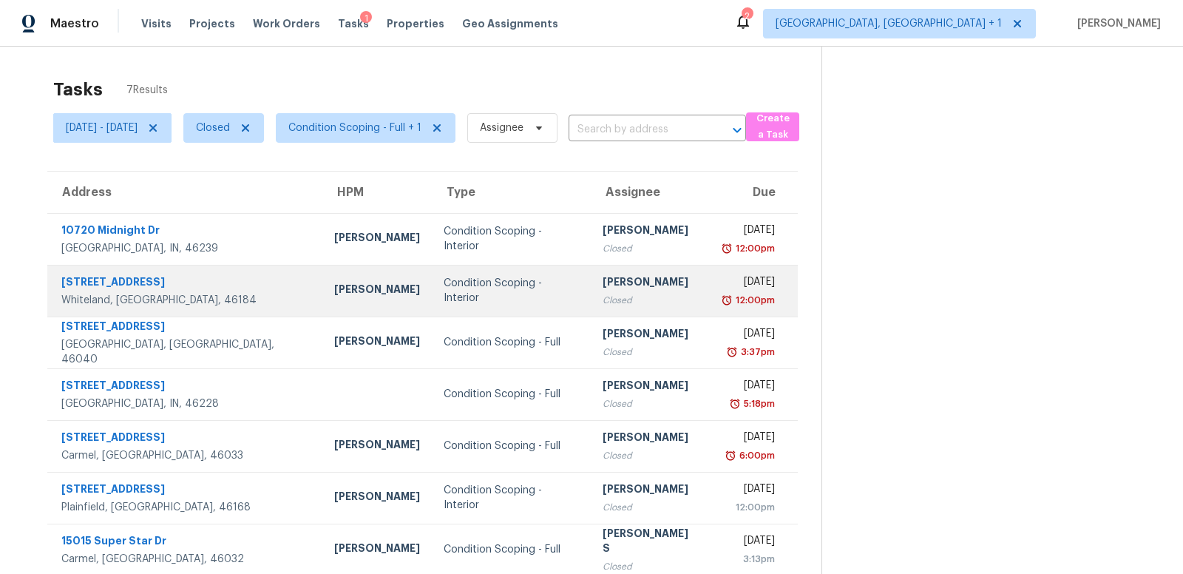
scroll to position [46, 0]
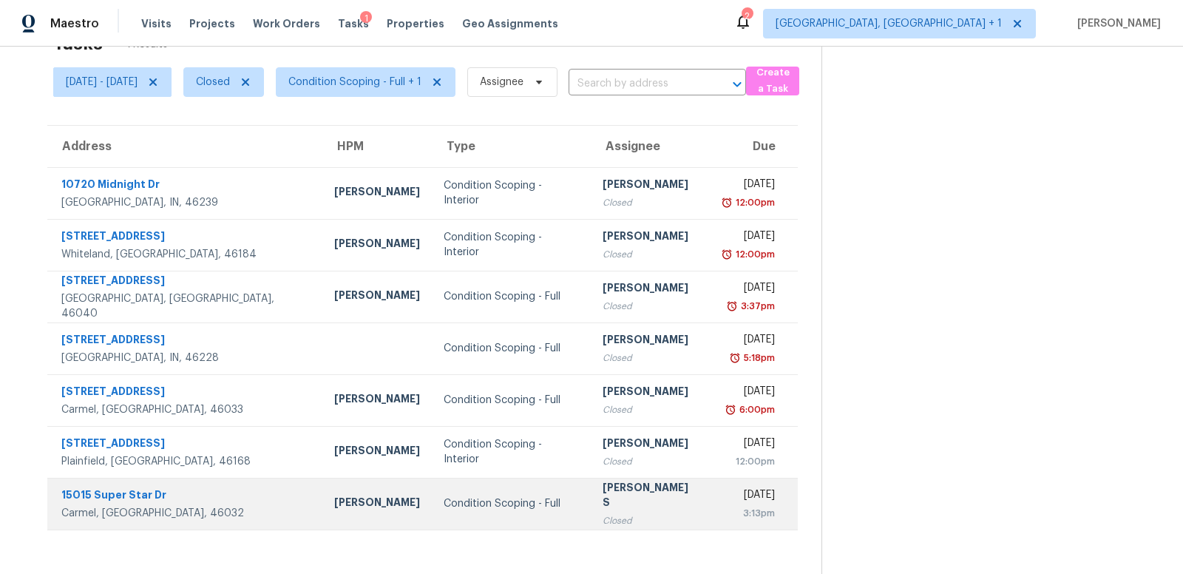
click at [135, 492] on div "15015 Super Star Dr" at bounding box center [185, 496] width 249 height 18
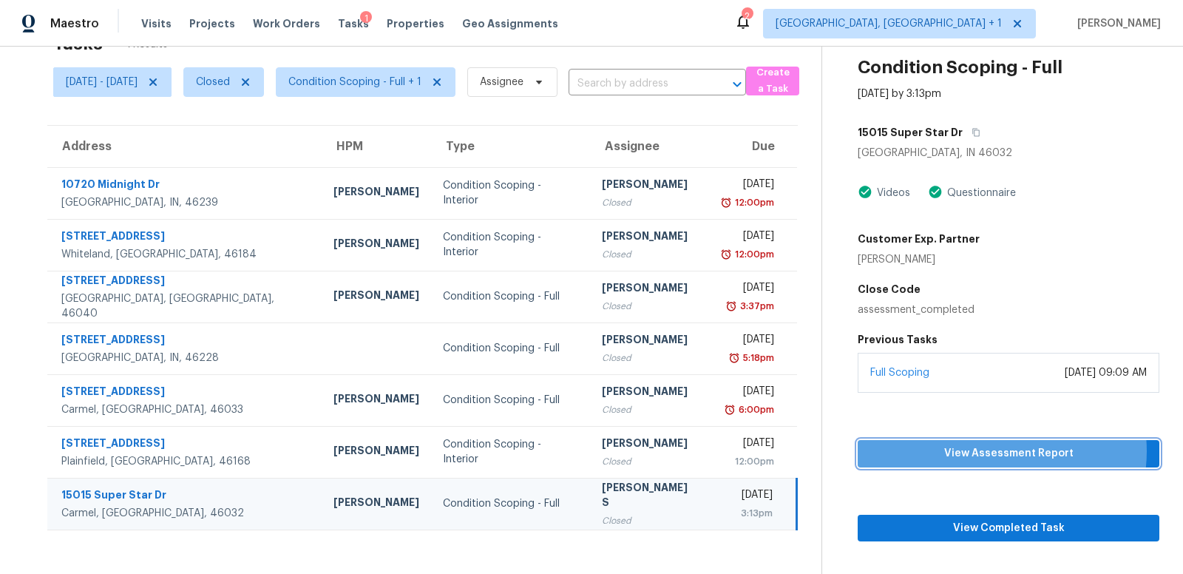
click at [1008, 450] on span "View Assessment Report" at bounding box center [1009, 453] width 278 height 18
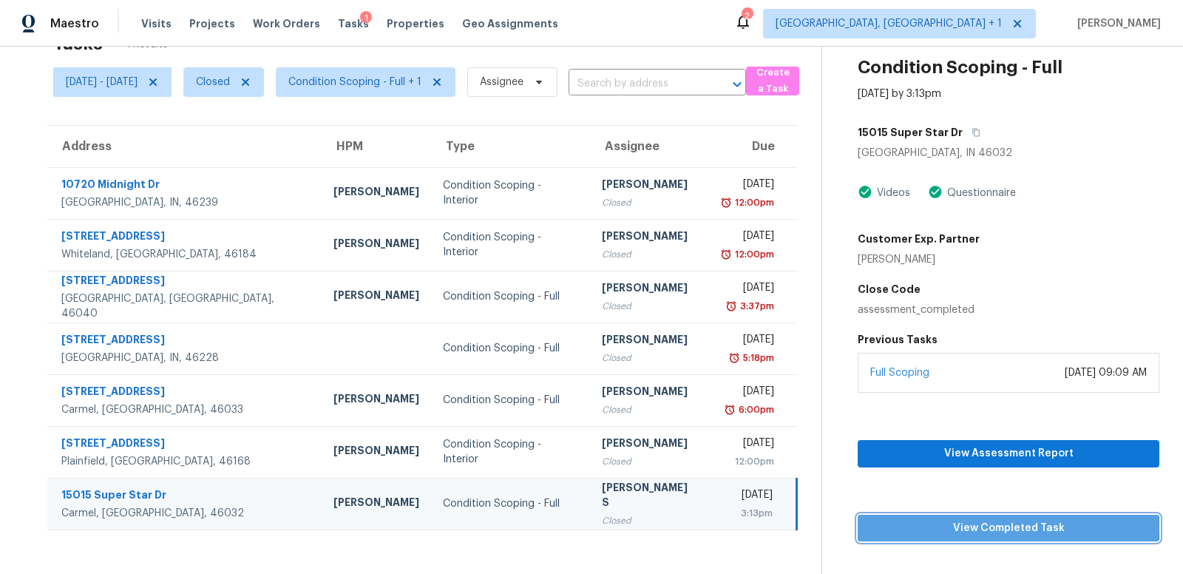
click at [1023, 525] on span "View Completed Task" at bounding box center [1009, 528] width 278 height 18
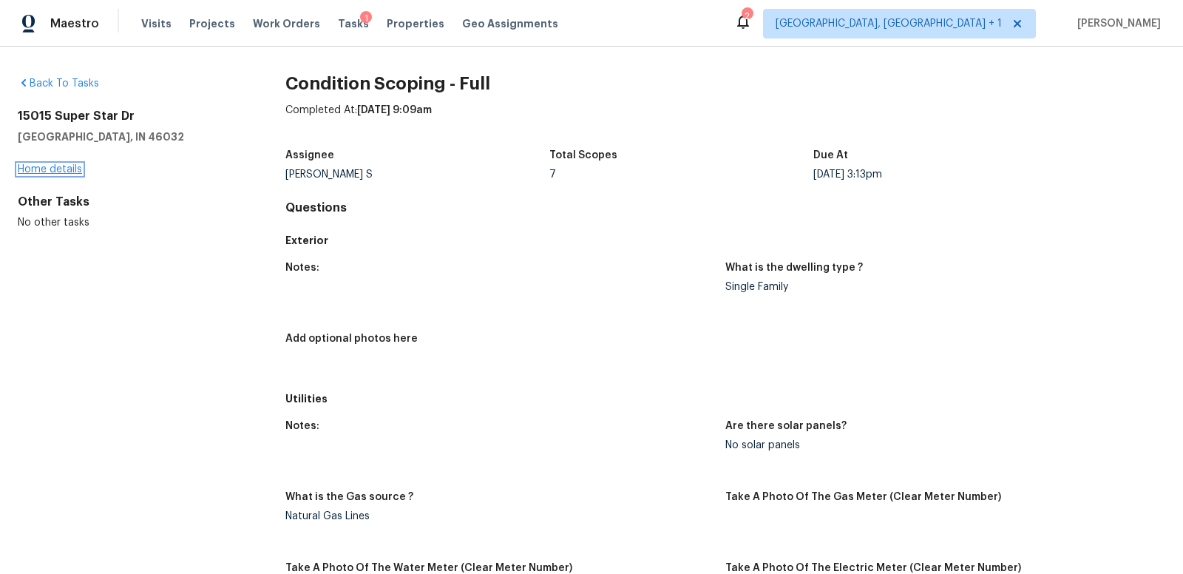
click at [61, 171] on link "Home details" at bounding box center [50, 169] width 64 height 10
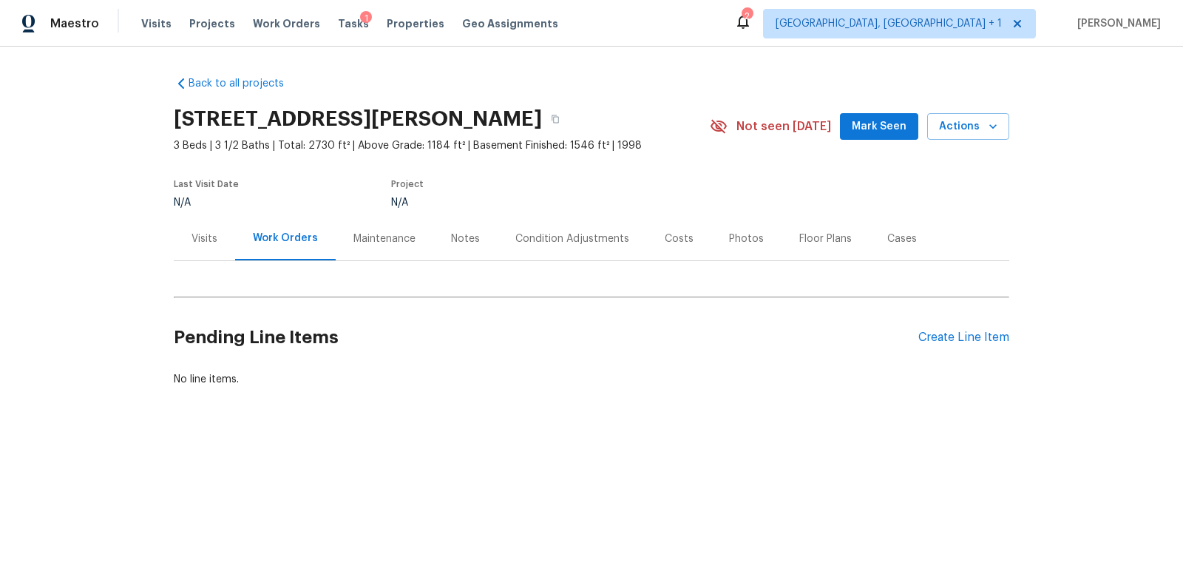
click at [538, 239] on div "Condition Adjustments" at bounding box center [572, 238] width 114 height 15
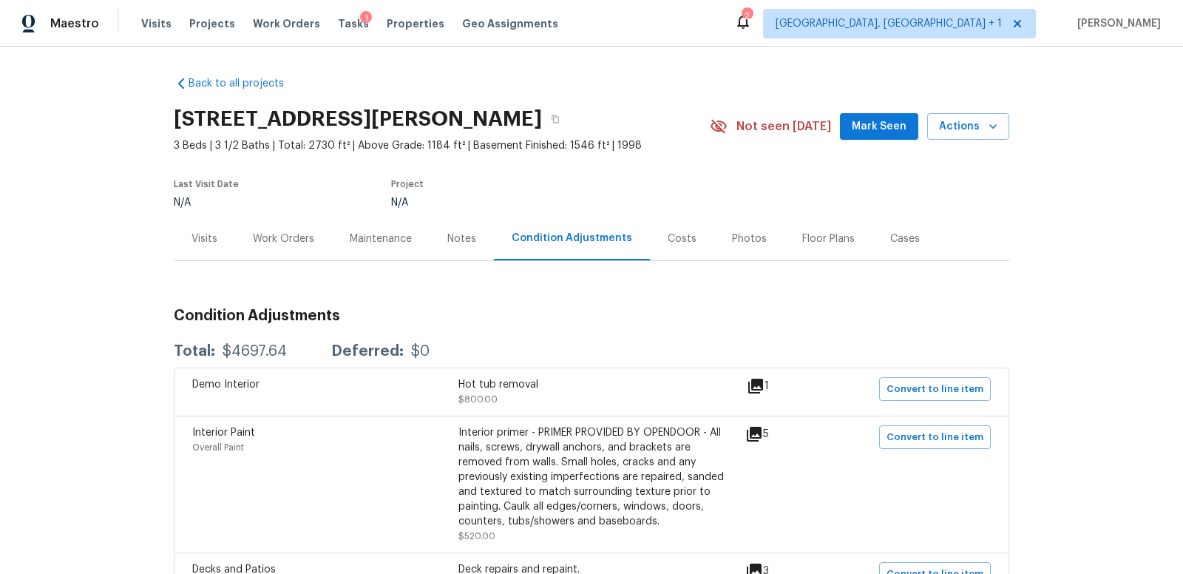
click at [276, 239] on div "Work Orders" at bounding box center [283, 238] width 61 height 15
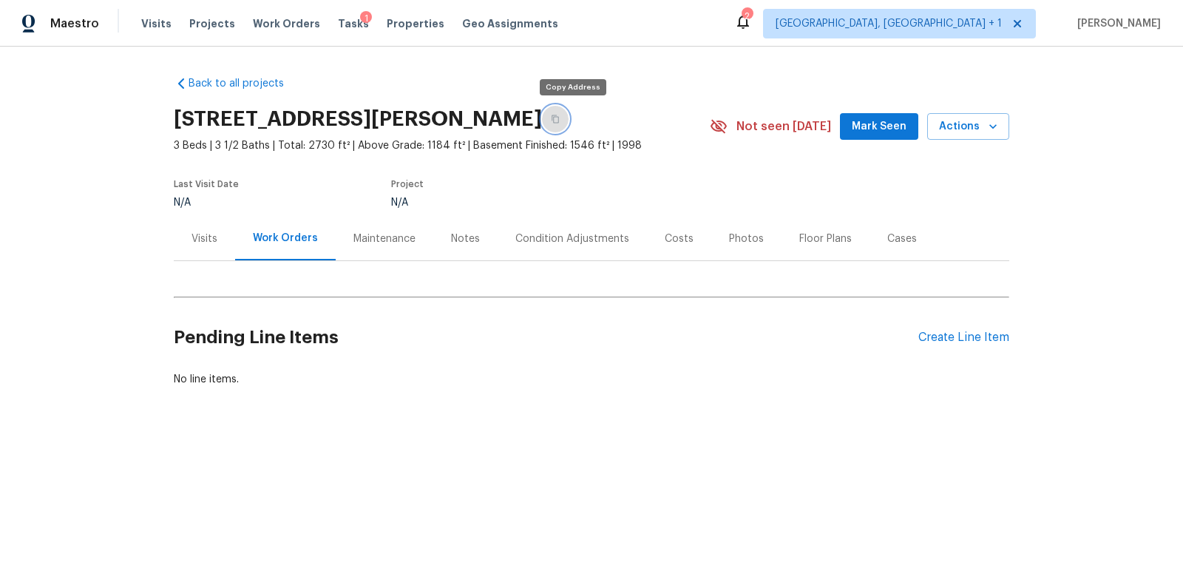
click at [560, 118] on icon "button" at bounding box center [555, 119] width 9 height 9
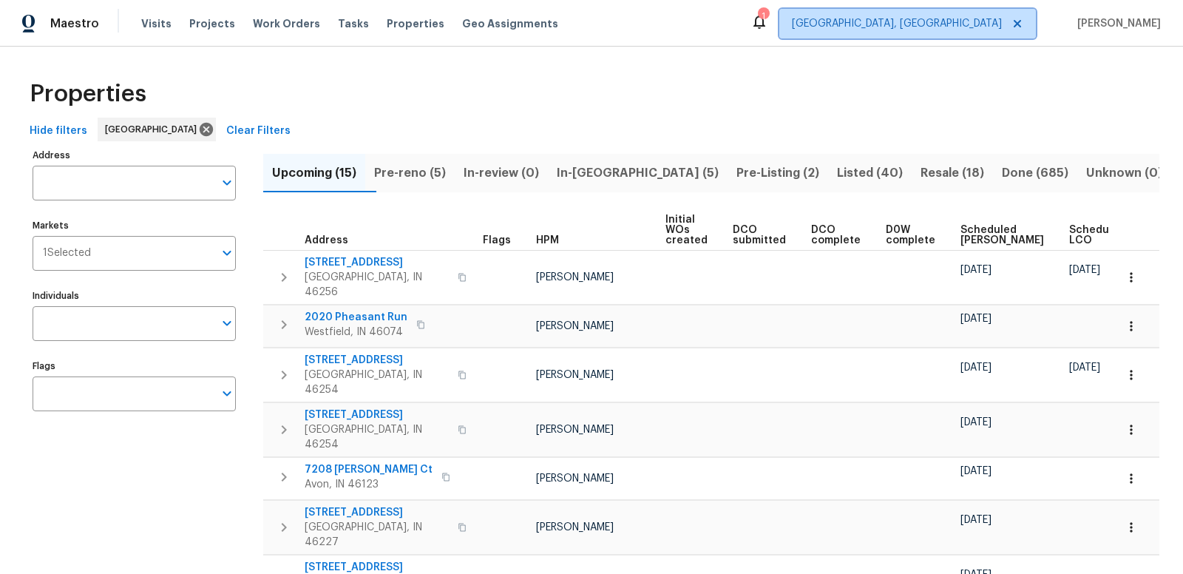
click at [959, 27] on span "[GEOGRAPHIC_DATA], [GEOGRAPHIC_DATA]" at bounding box center [897, 23] width 210 height 15
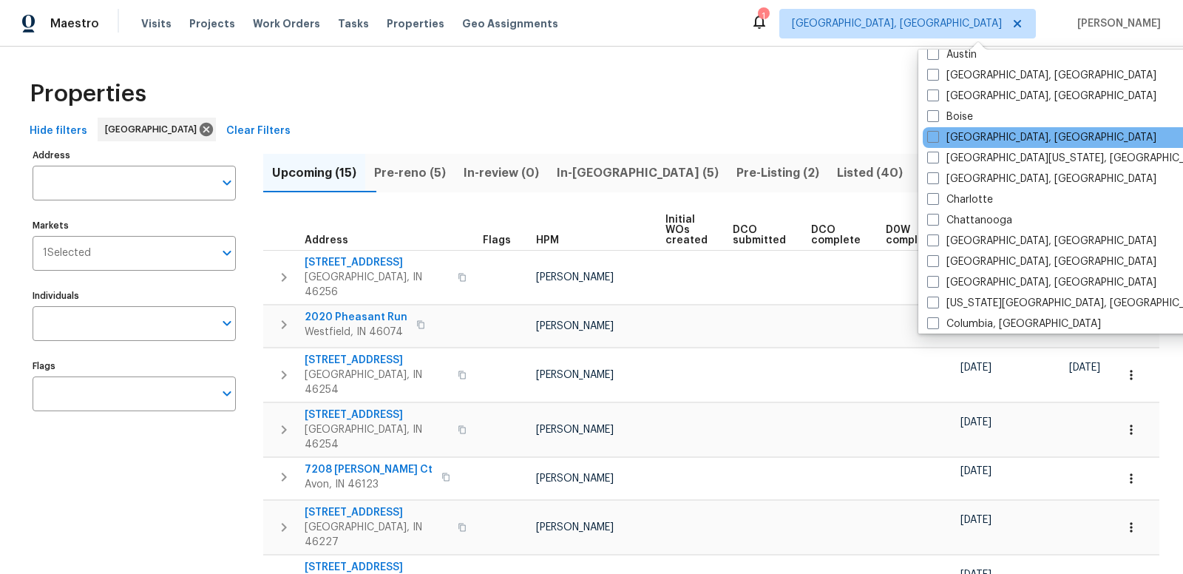
scroll to position [99, 0]
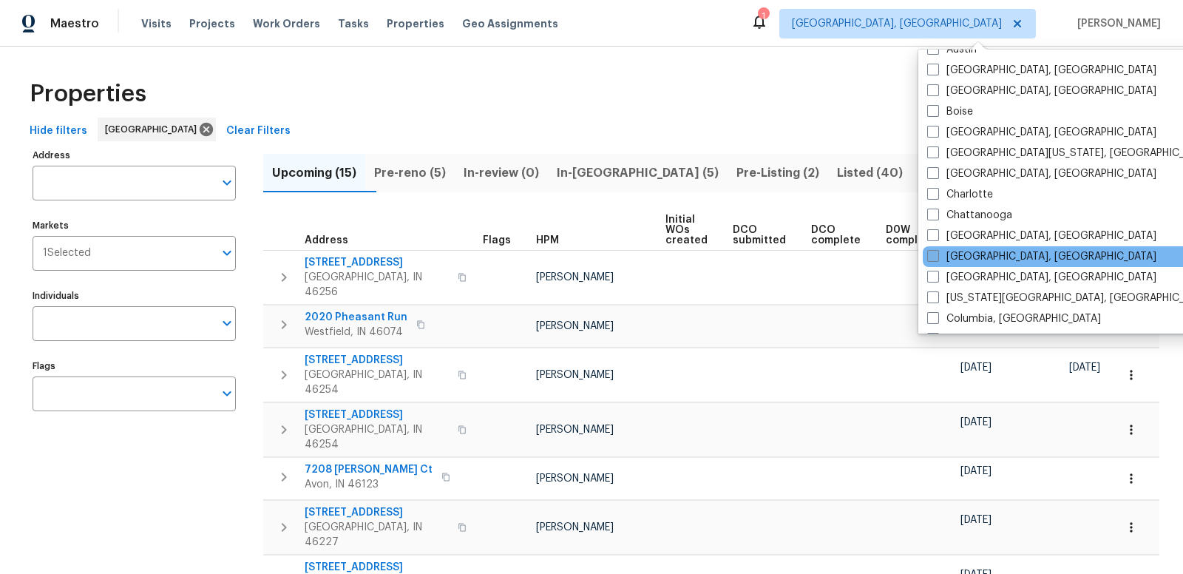
click at [935, 256] on span at bounding box center [933, 256] width 12 height 12
click at [935, 256] on input "Cincinnati, OH" at bounding box center [932, 254] width 10 height 10
checkbox input "true"
